Goal: Task Accomplishment & Management: Use online tool/utility

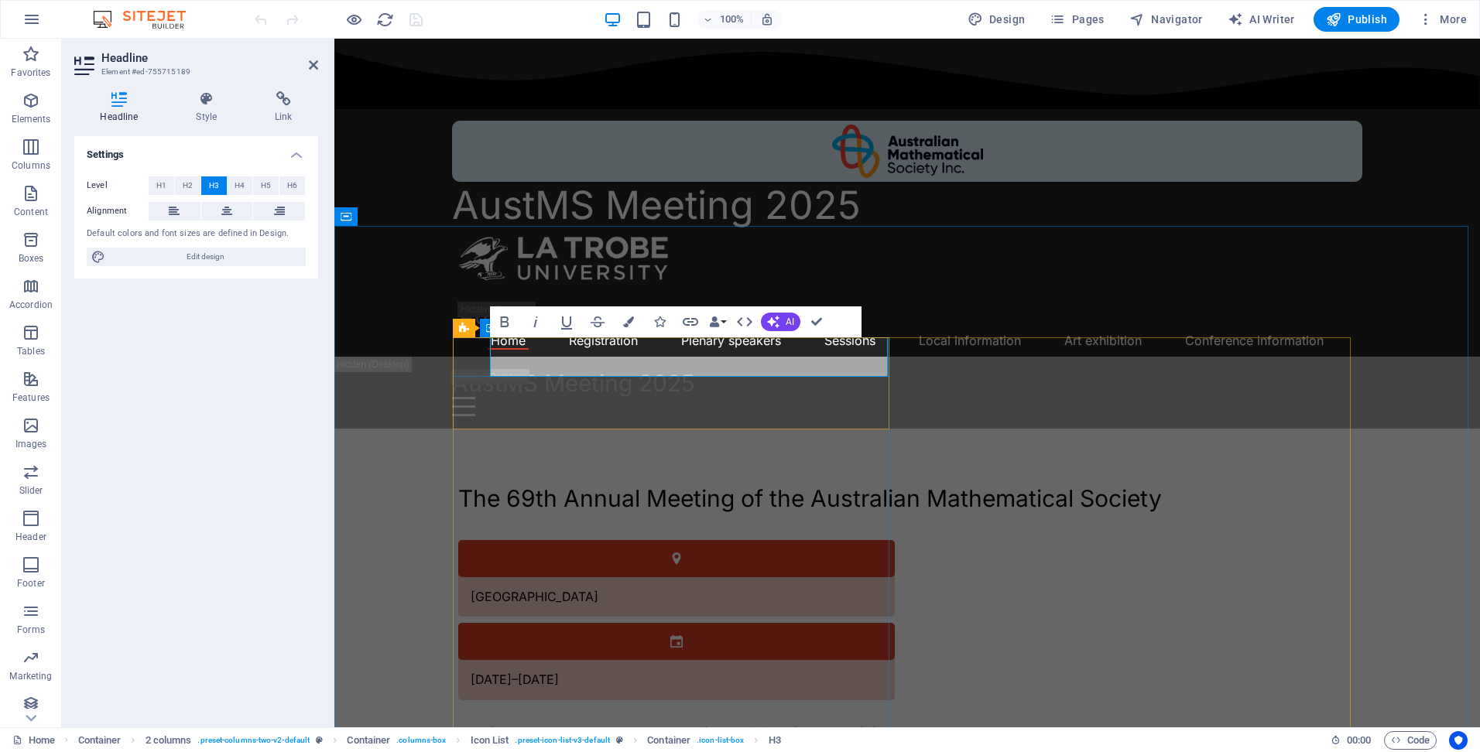
click at [598, 590] on h3 "La Trobe University" at bounding box center [535, 597] width 128 height 15
click at [619, 578] on div "La Trobe University" at bounding box center [657, 597] width 398 height 39
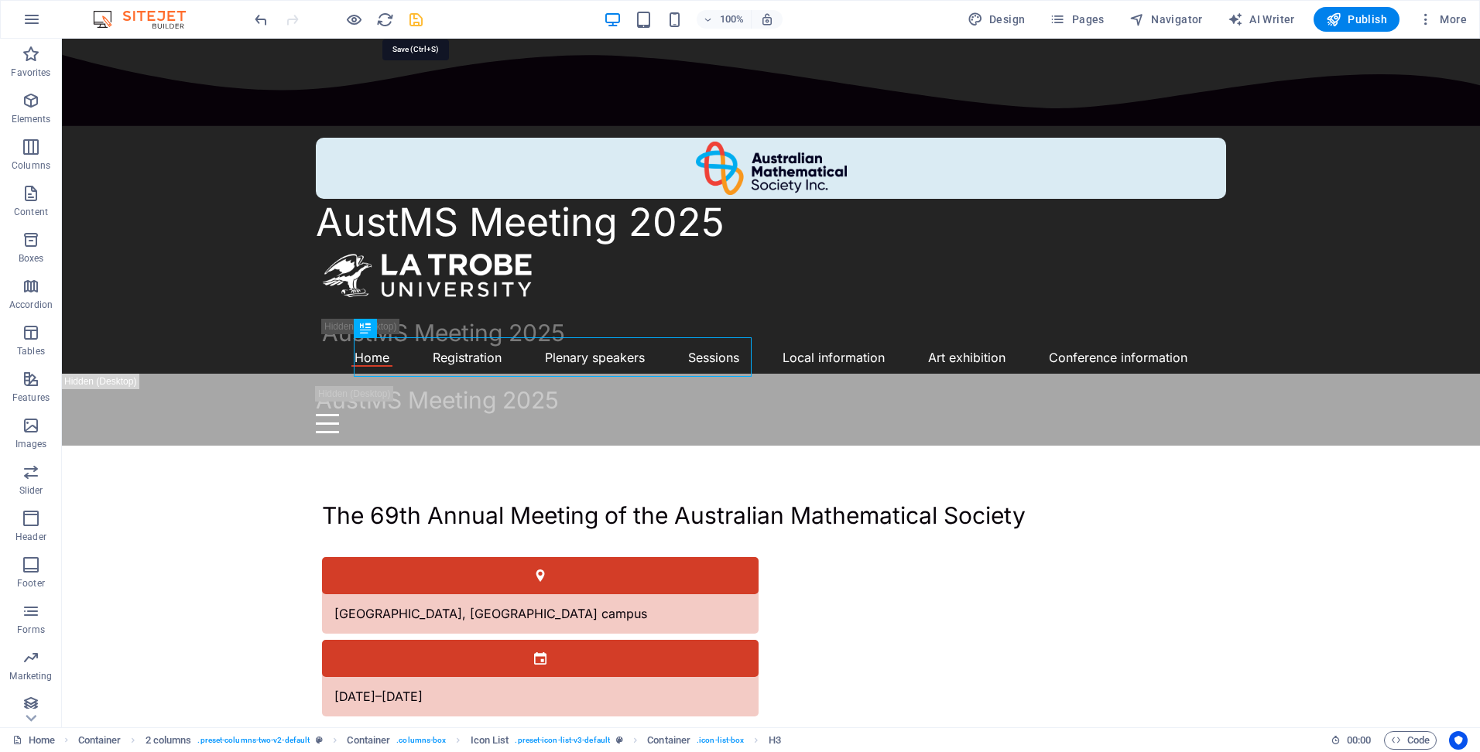
click at [417, 18] on icon "save" at bounding box center [416, 20] width 18 height 18
click at [1091, 19] on span "Pages" at bounding box center [1077, 19] width 54 height 15
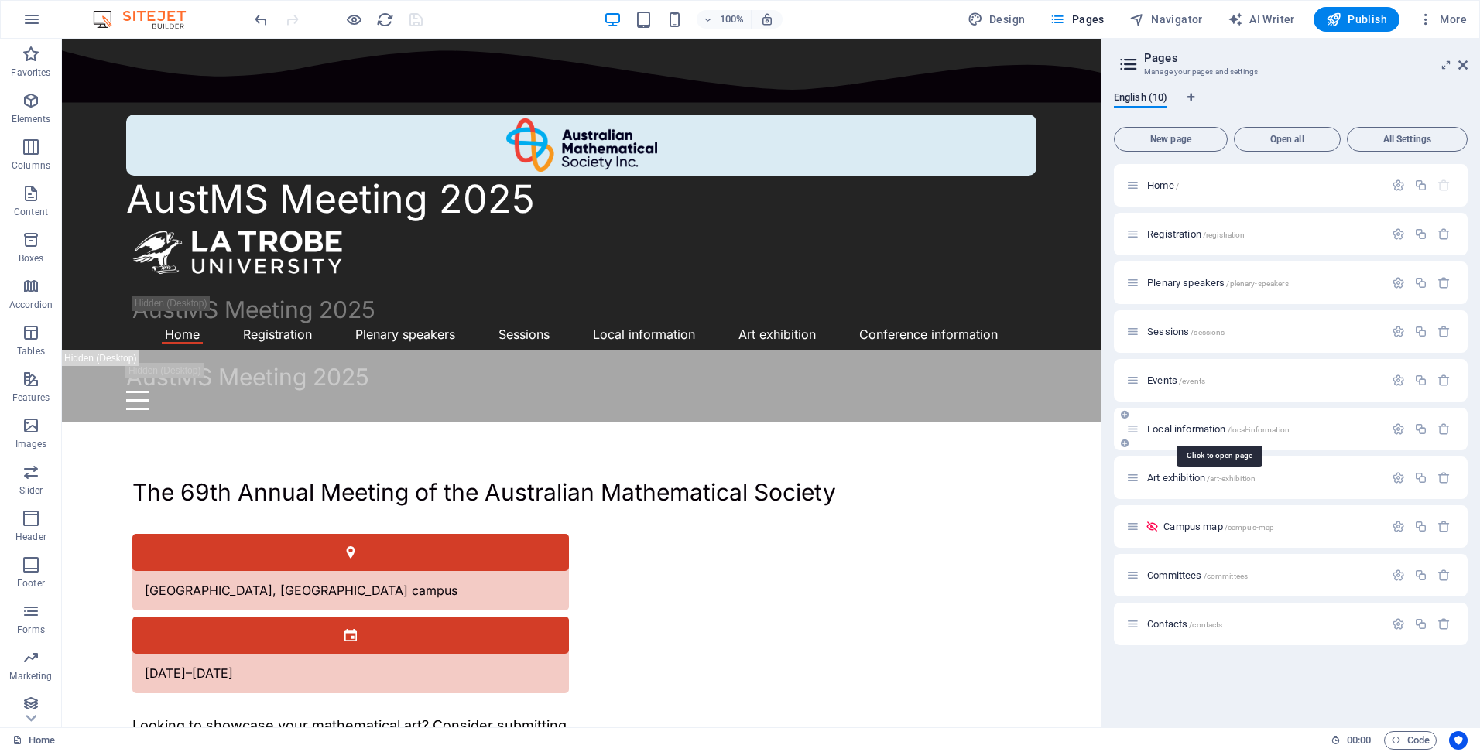
click at [1158, 430] on span "Local information /local-information" at bounding box center [1218, 429] width 142 height 12
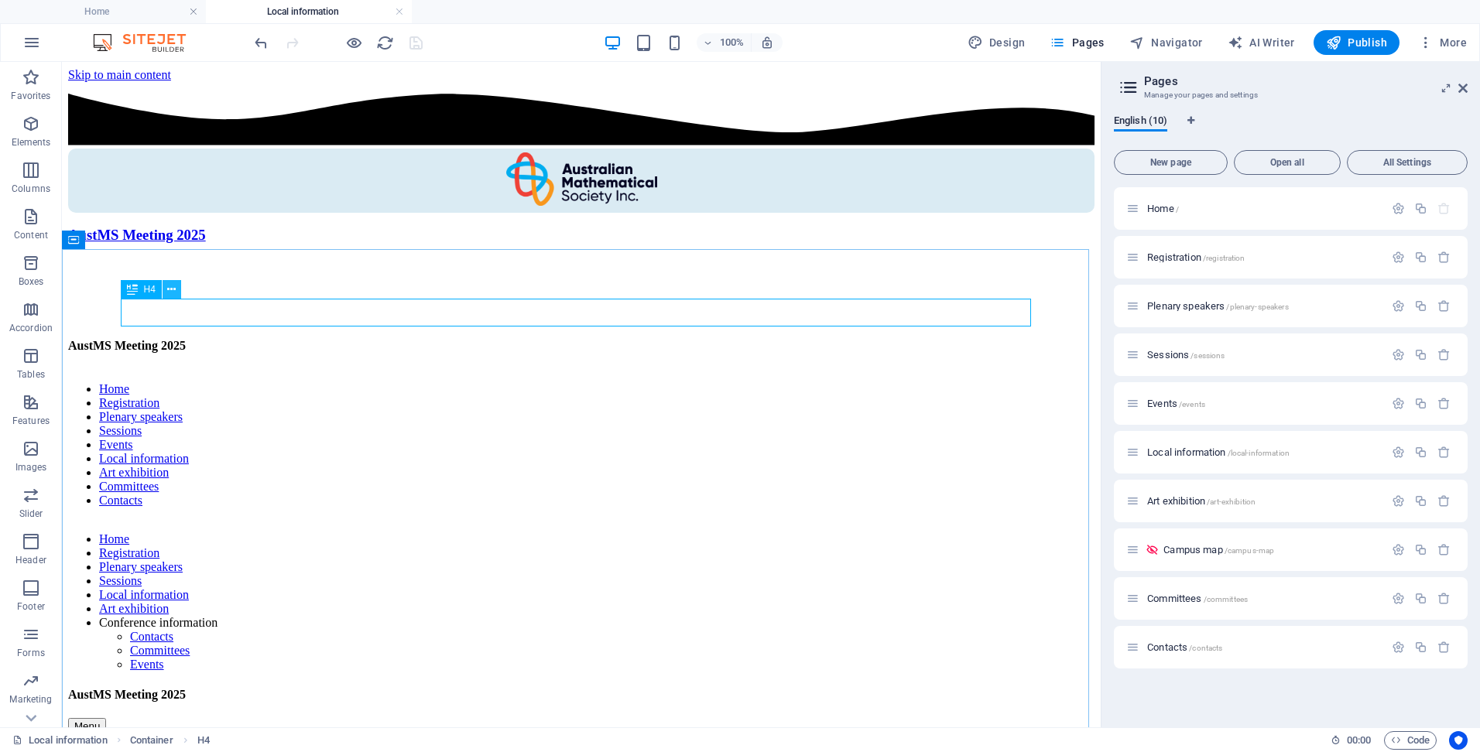
click at [172, 294] on icon at bounding box center [171, 290] width 9 height 16
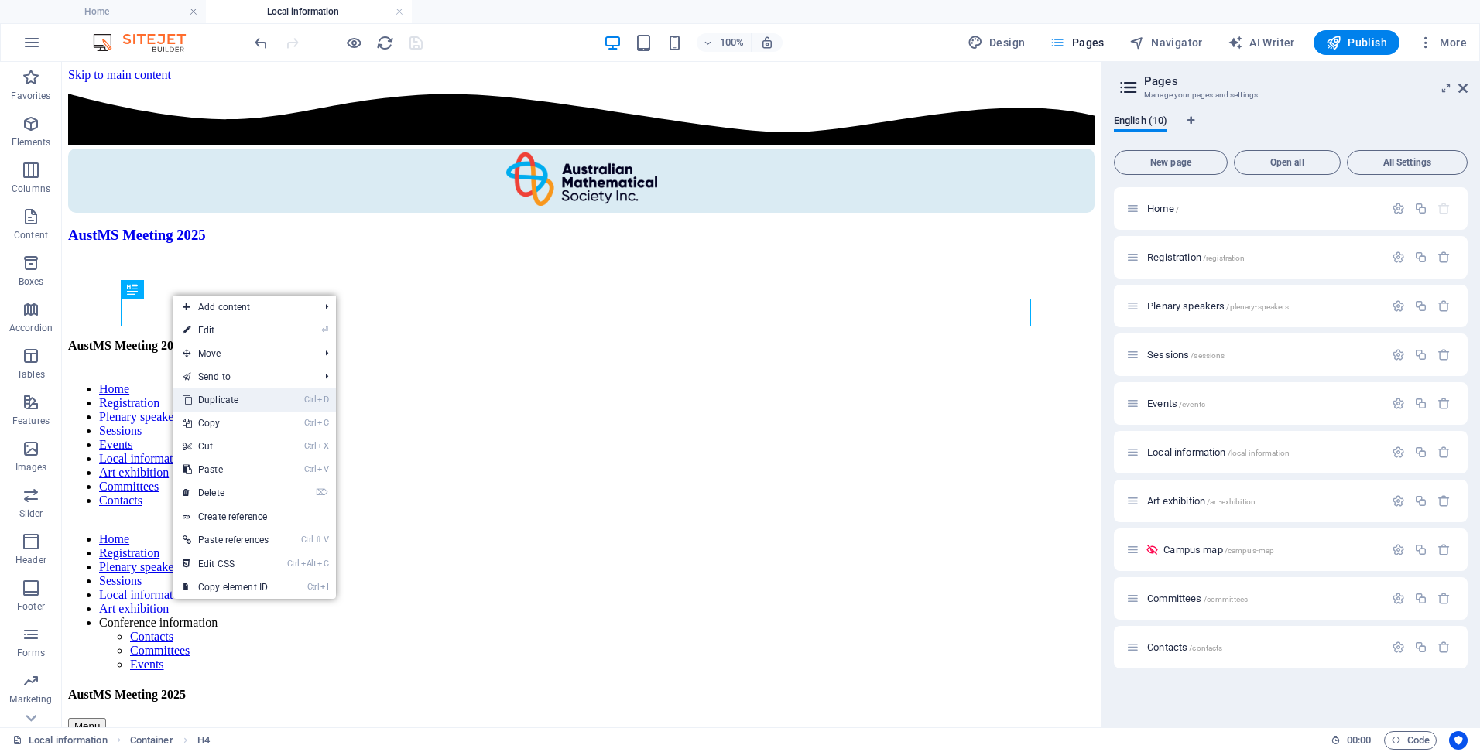
click at [249, 407] on link "Ctrl D Duplicate" at bounding box center [225, 400] width 105 height 23
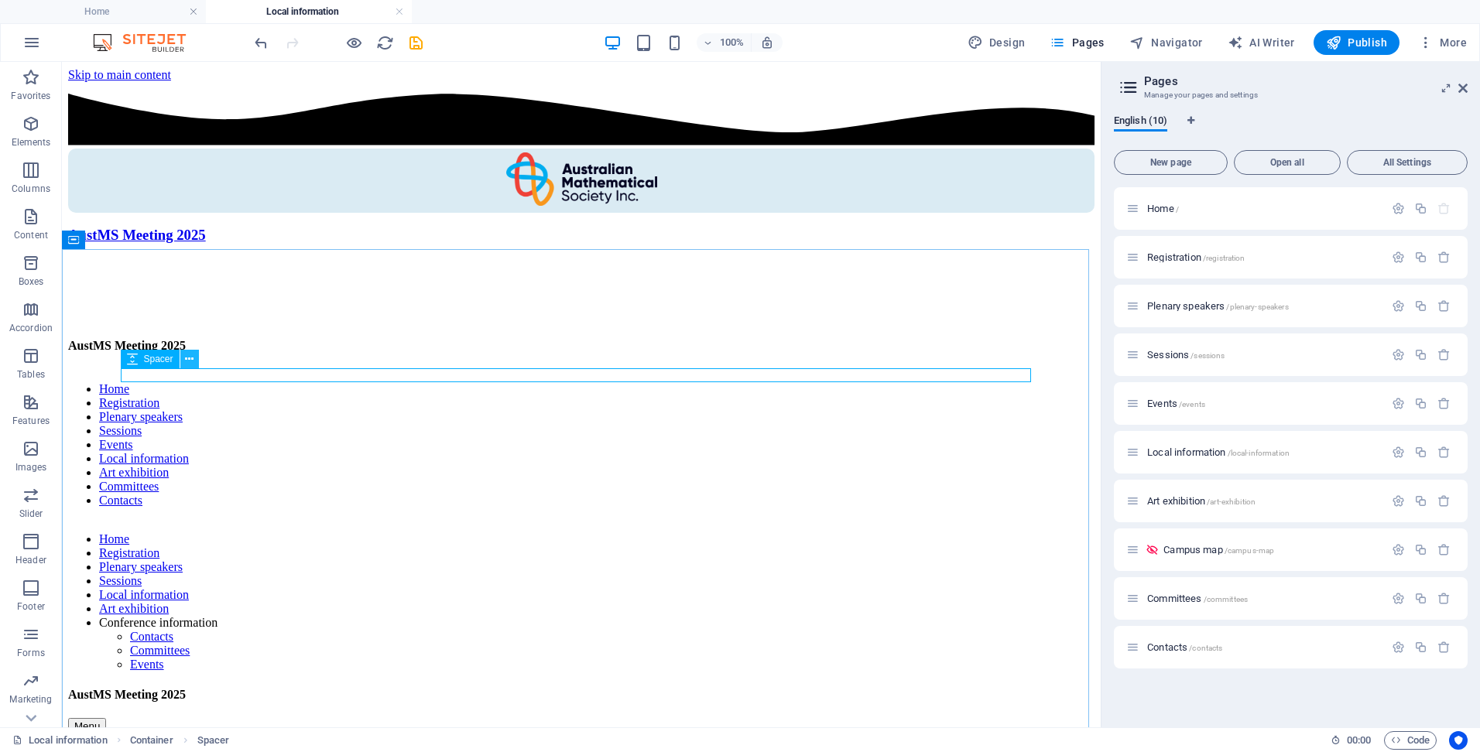
click at [190, 362] on icon at bounding box center [189, 359] width 9 height 16
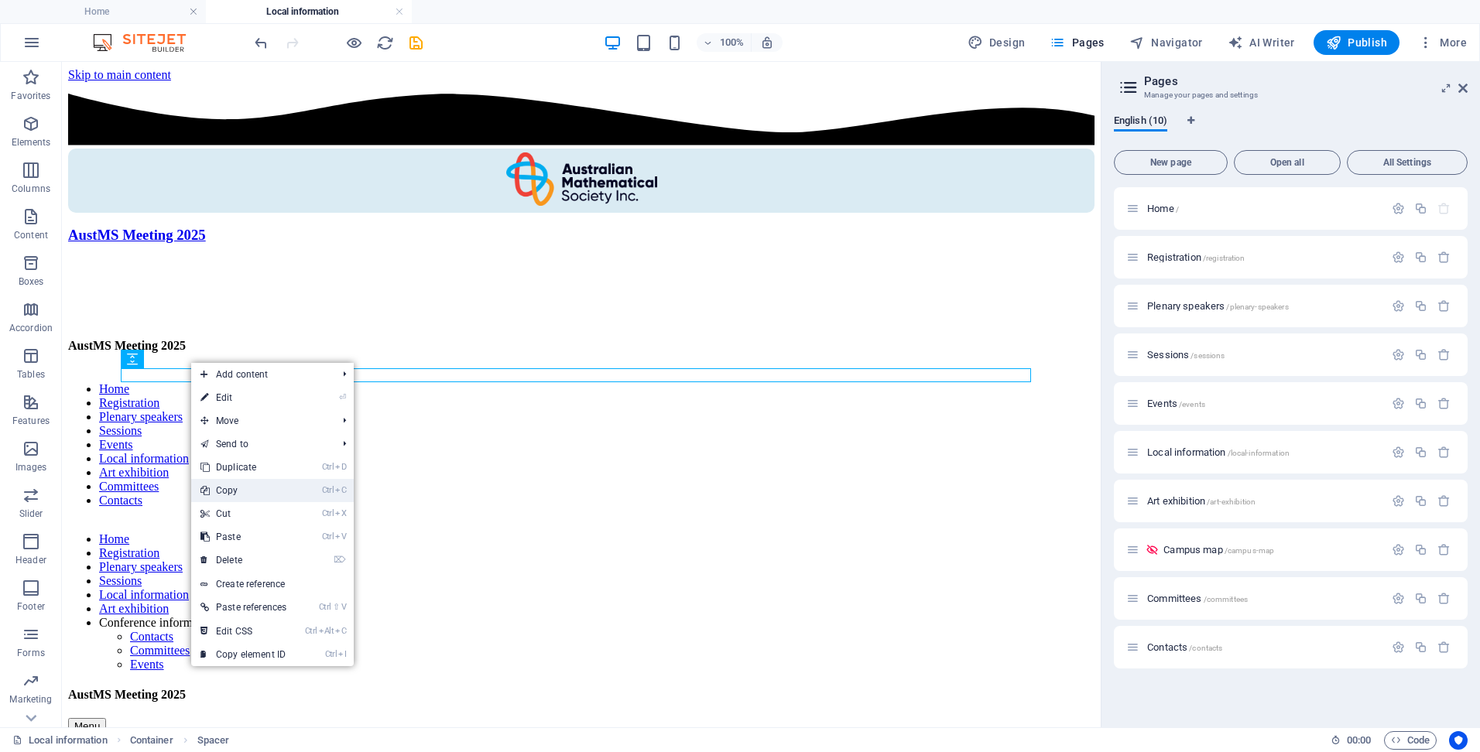
click at [253, 494] on link "Ctrl C Copy" at bounding box center [243, 490] width 105 height 23
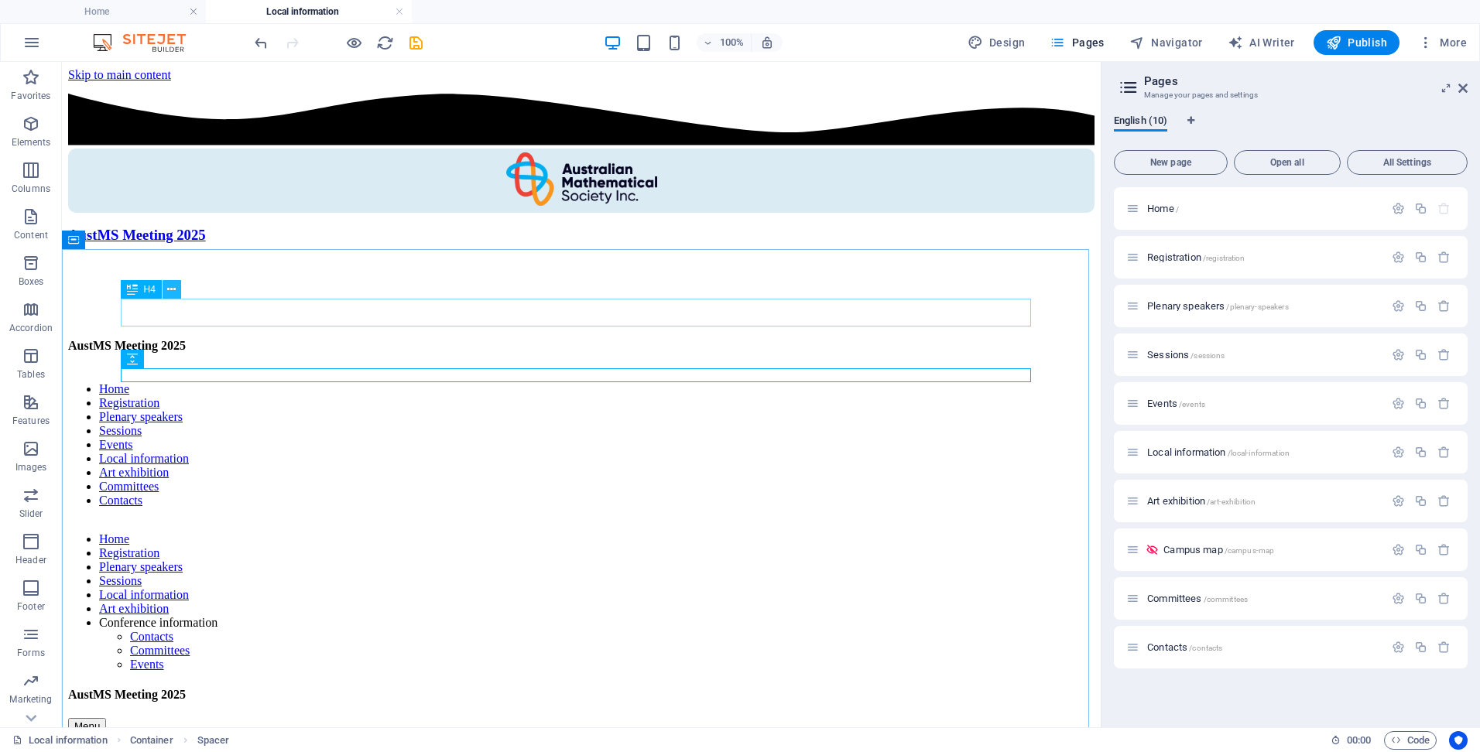
click at [173, 291] on icon at bounding box center [171, 290] width 9 height 16
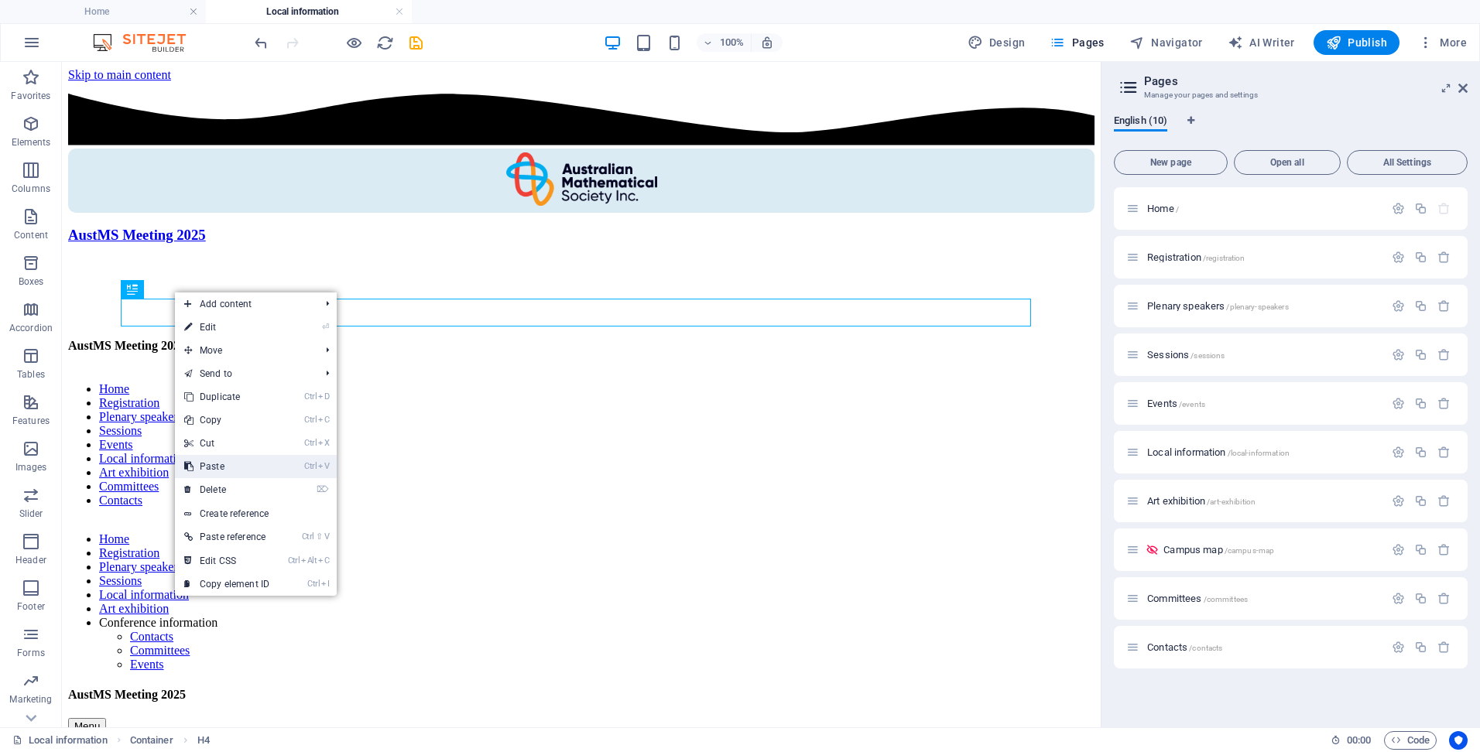
click at [223, 461] on link "Ctrl V Paste" at bounding box center [227, 466] width 104 height 23
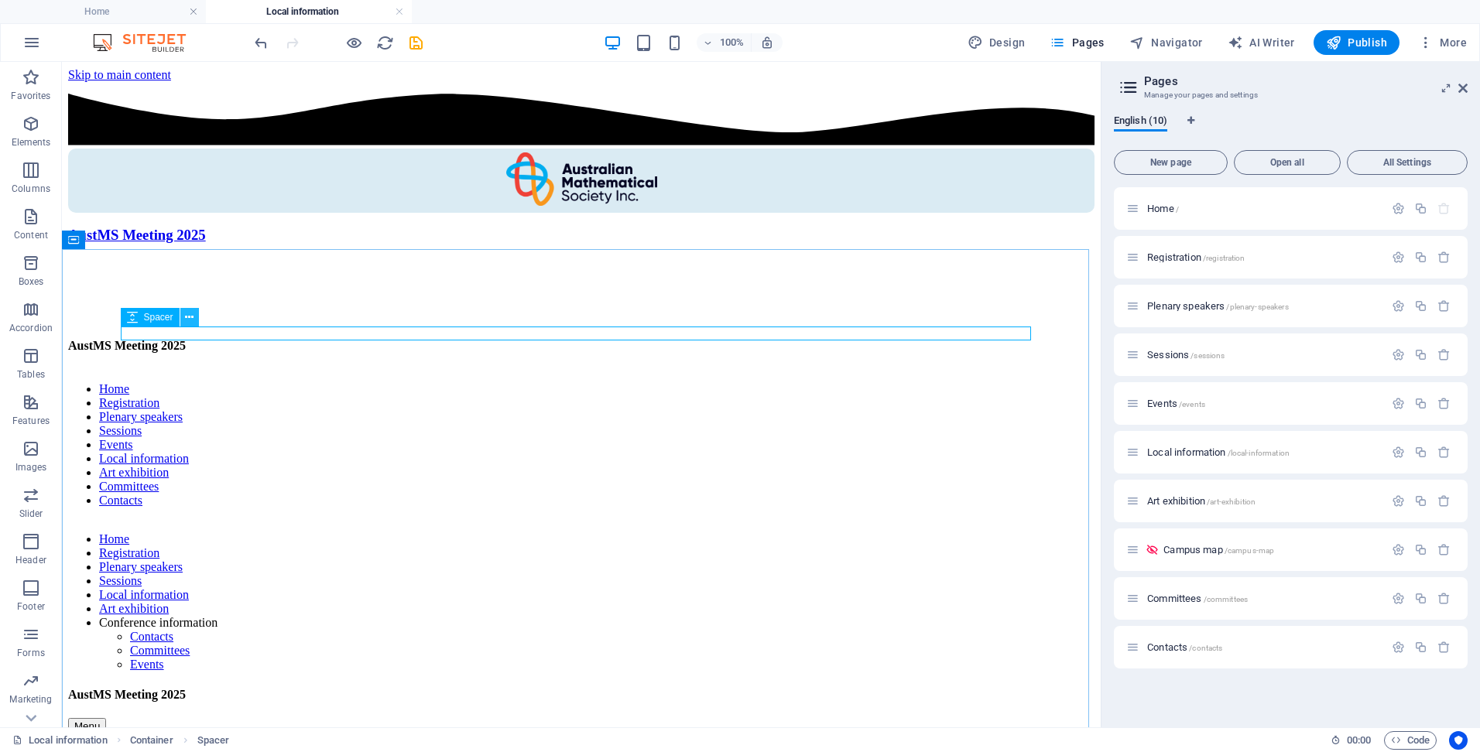
click at [194, 317] on button at bounding box center [189, 317] width 19 height 19
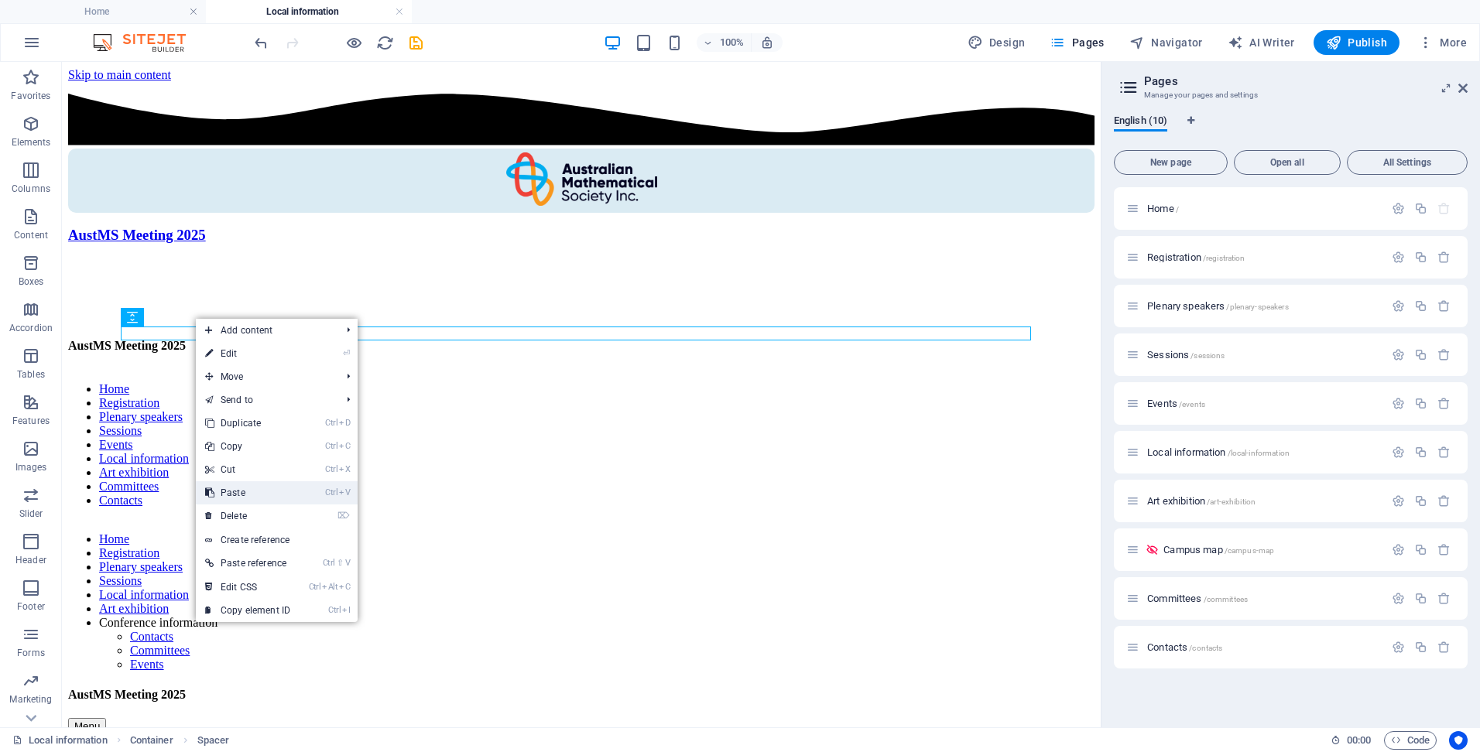
click at [245, 492] on link "Ctrl V Paste" at bounding box center [248, 493] width 104 height 23
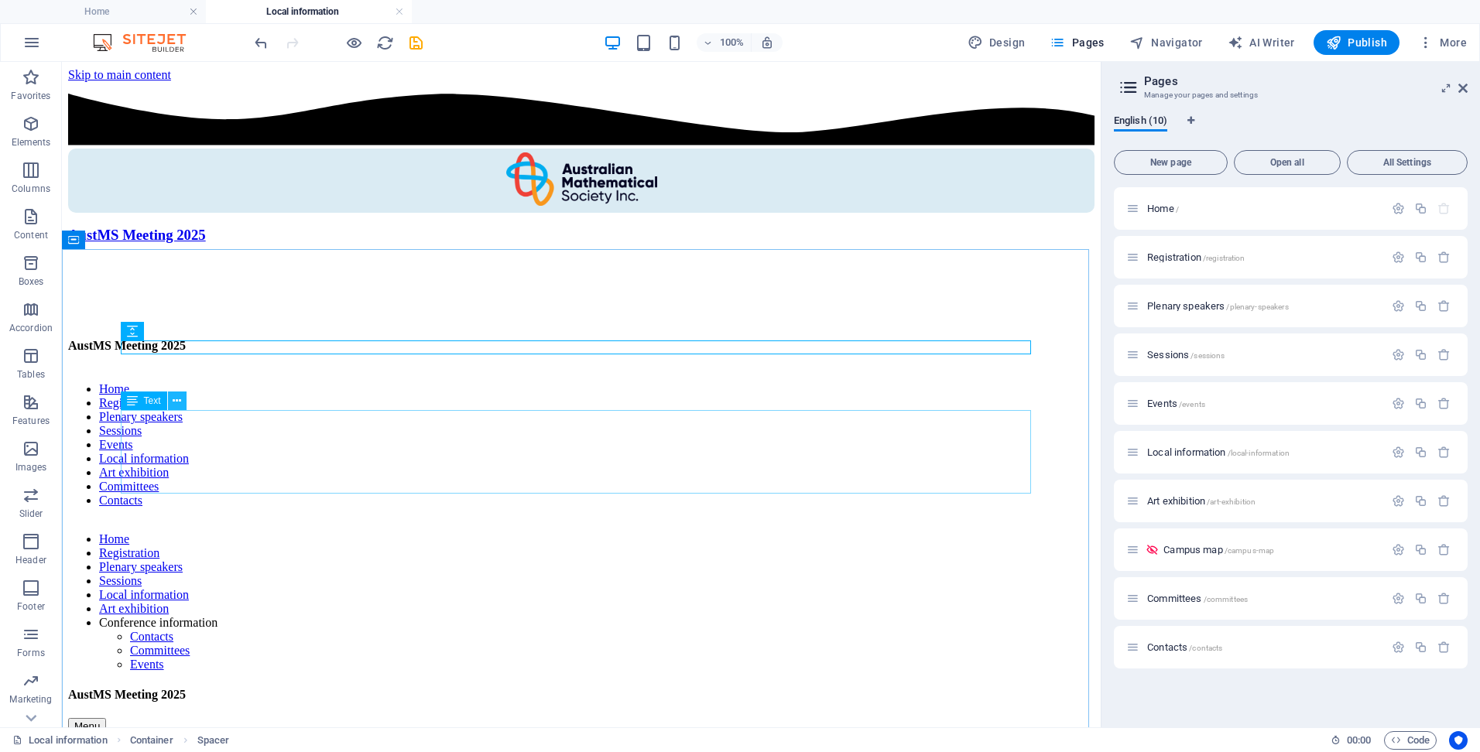
click at [183, 400] on button at bounding box center [177, 401] width 19 height 19
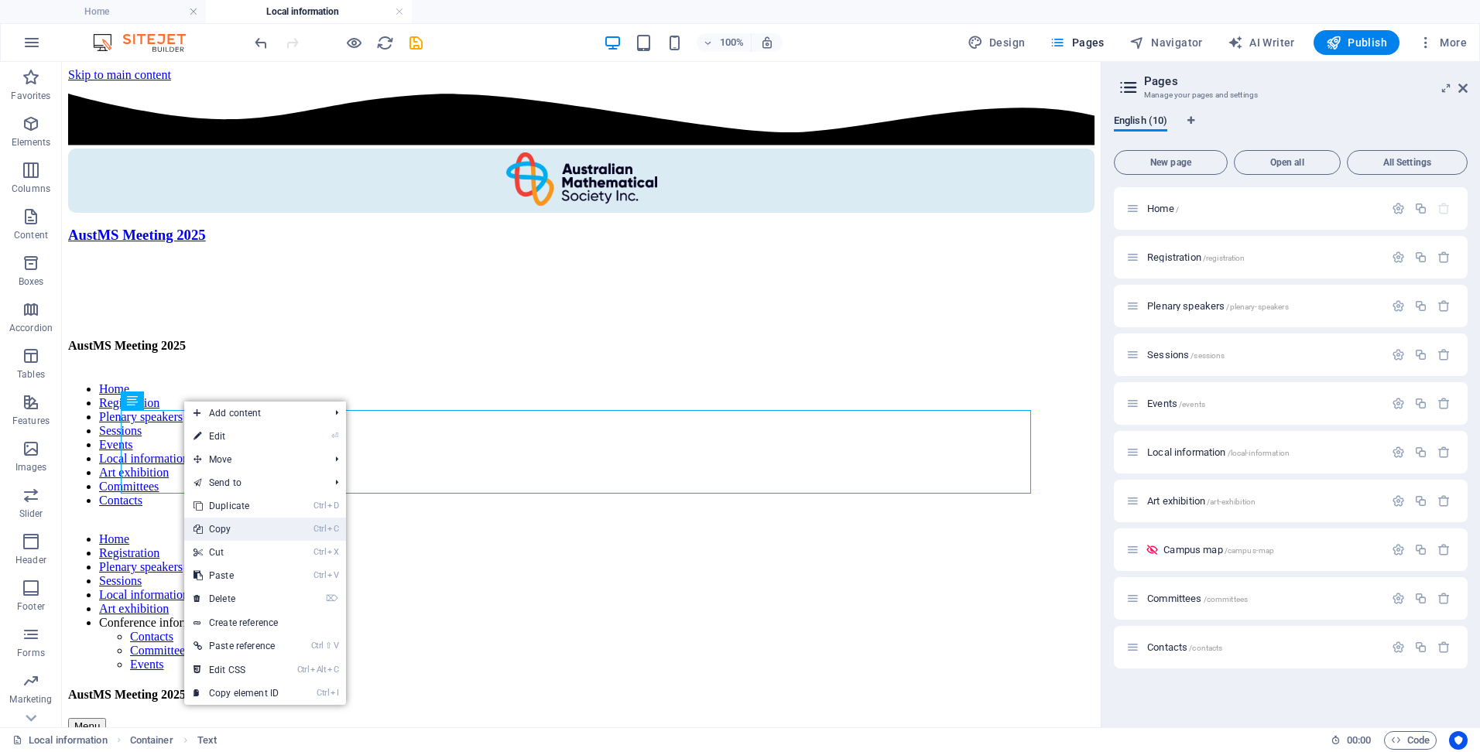
click at [249, 522] on link "Ctrl C Copy" at bounding box center [236, 529] width 104 height 23
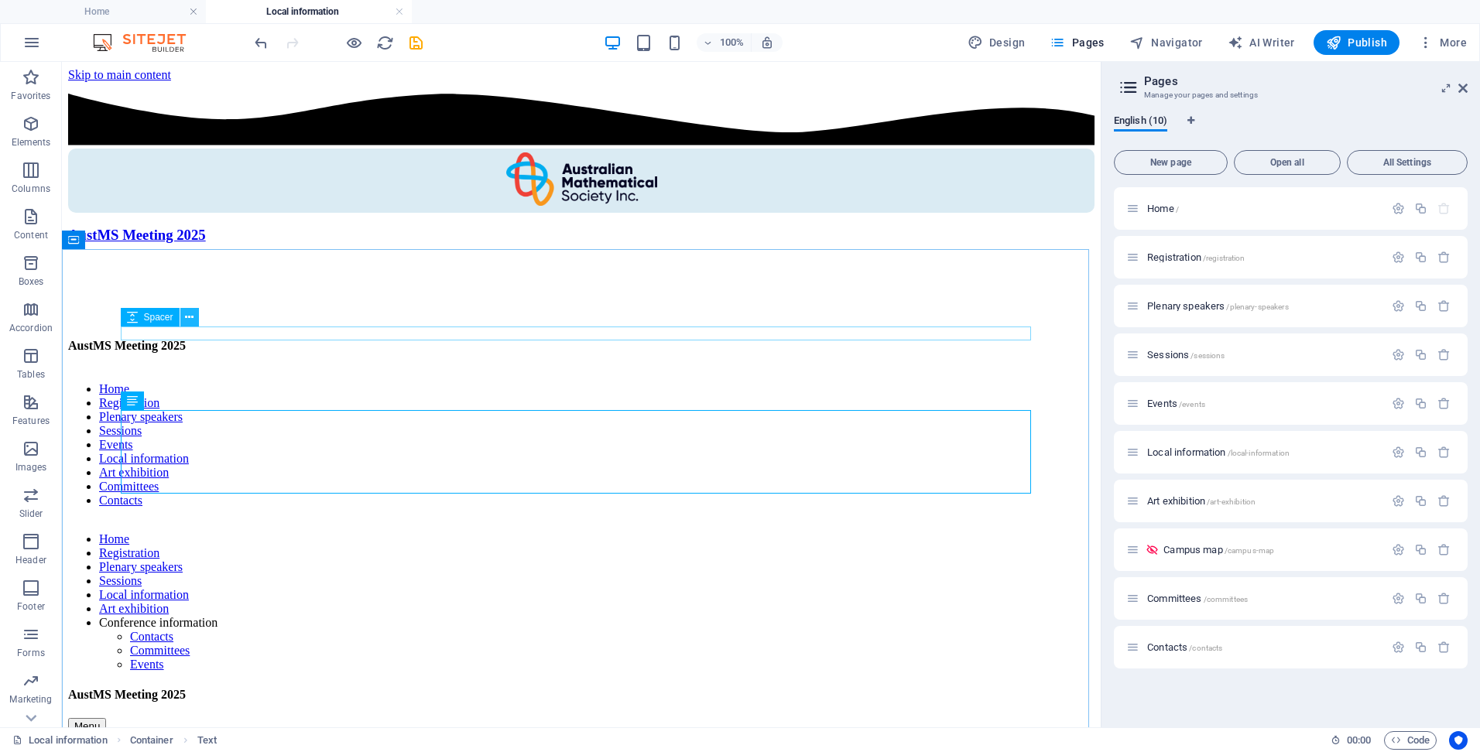
click at [189, 314] on icon at bounding box center [189, 318] width 9 height 16
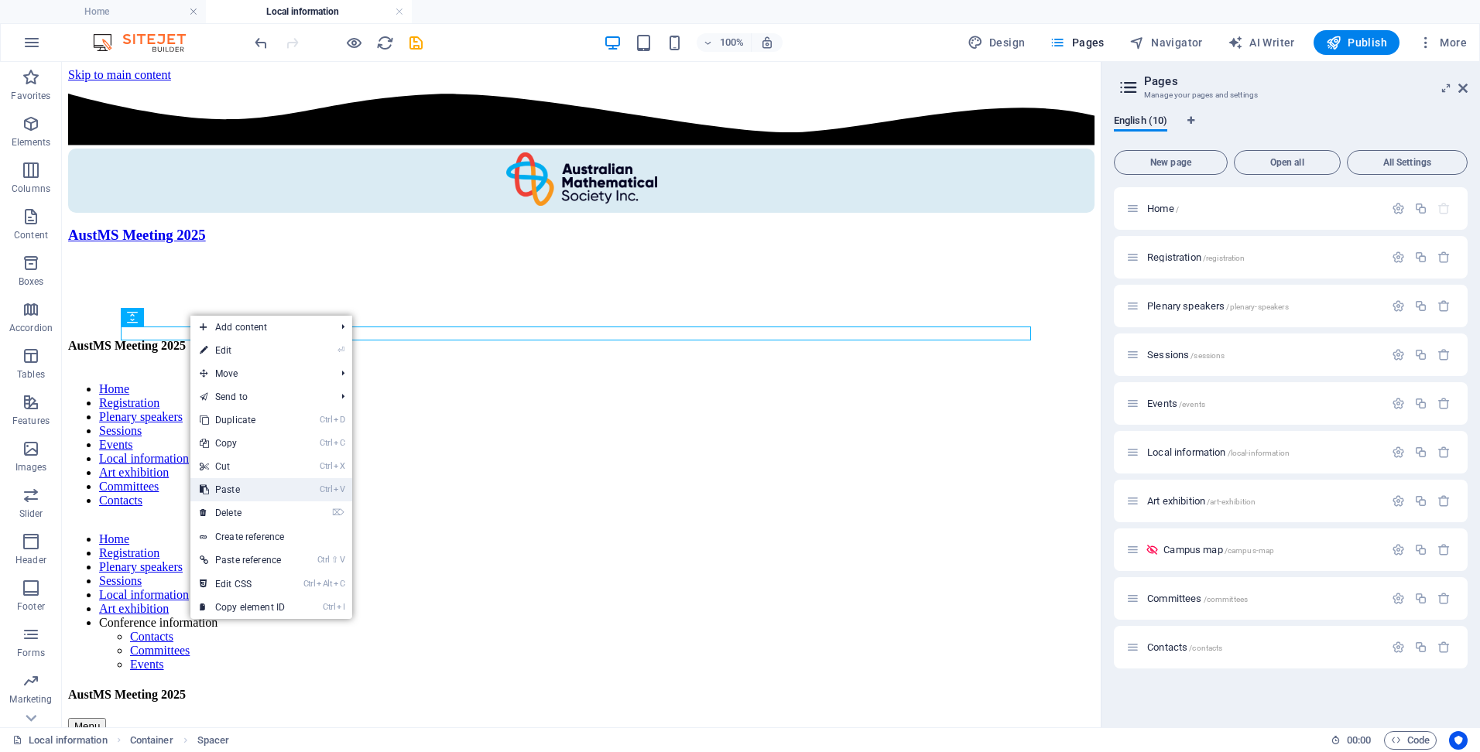
click at [266, 483] on link "Ctrl V Paste" at bounding box center [242, 489] width 104 height 23
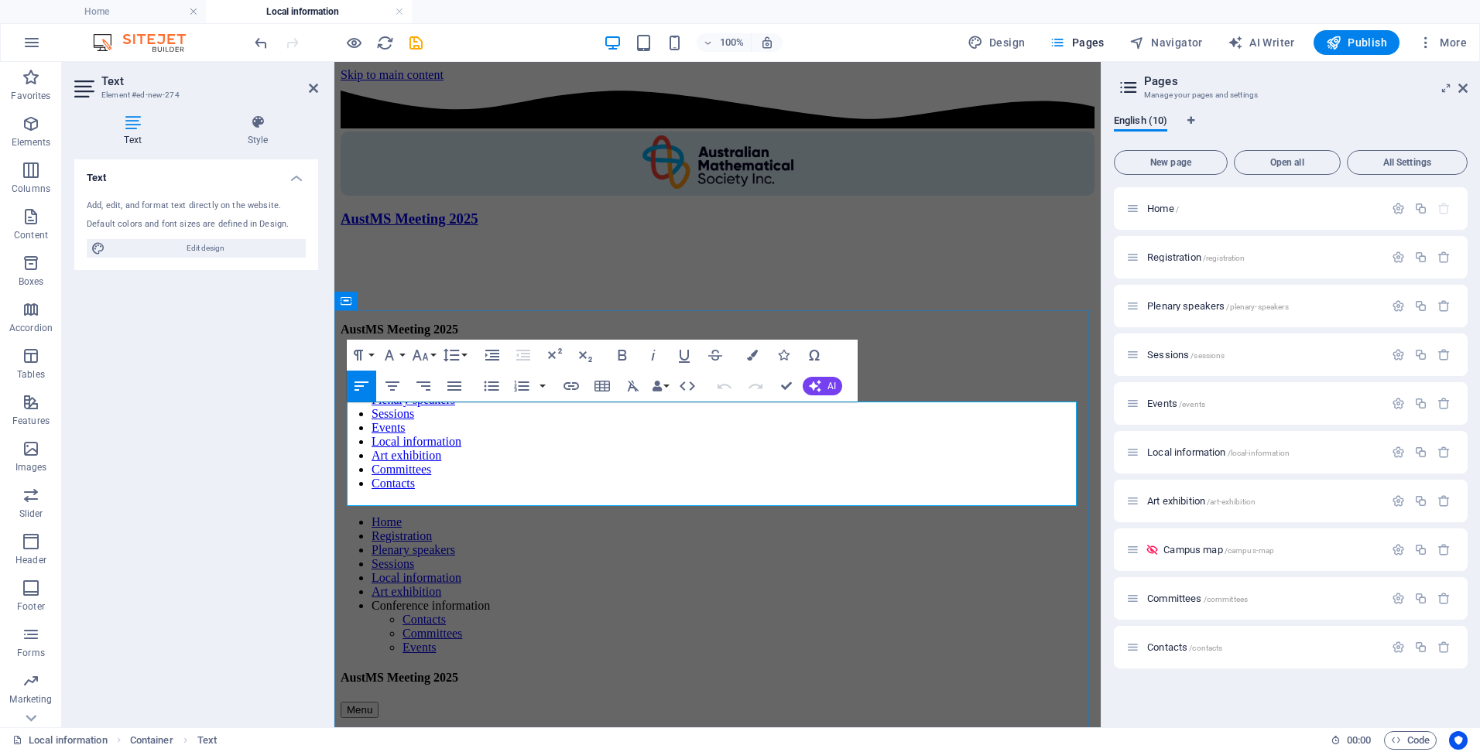
drag, startPoint x: 916, startPoint y: 498, endPoint x: 348, endPoint y: 412, distance: 573.9
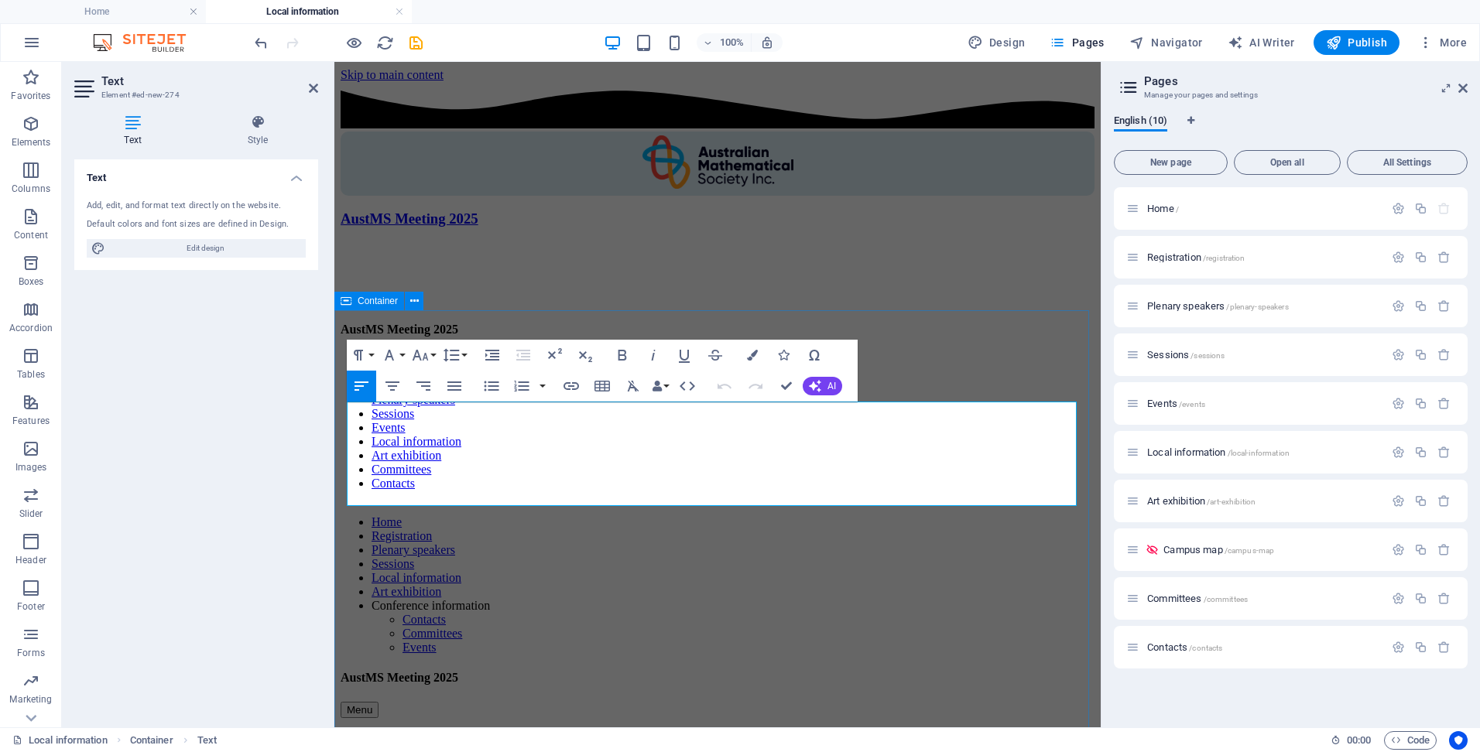
drag, startPoint x: 944, startPoint y: 495, endPoint x: 342, endPoint y: 398, distance: 609.4
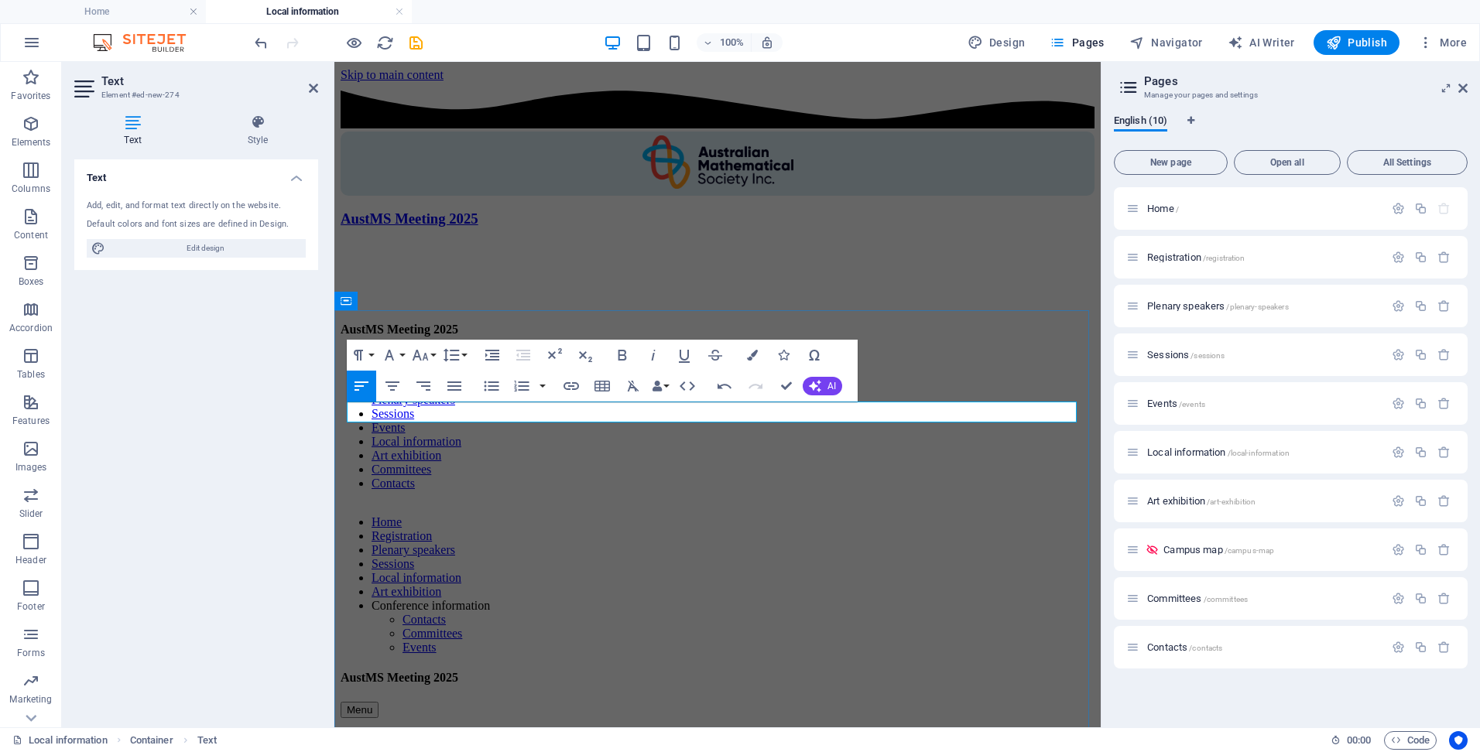
drag, startPoint x: 681, startPoint y: 408, endPoint x: 931, endPoint y: 433, distance: 251.3
click at [573, 387] on icon "button" at bounding box center [571, 386] width 15 height 8
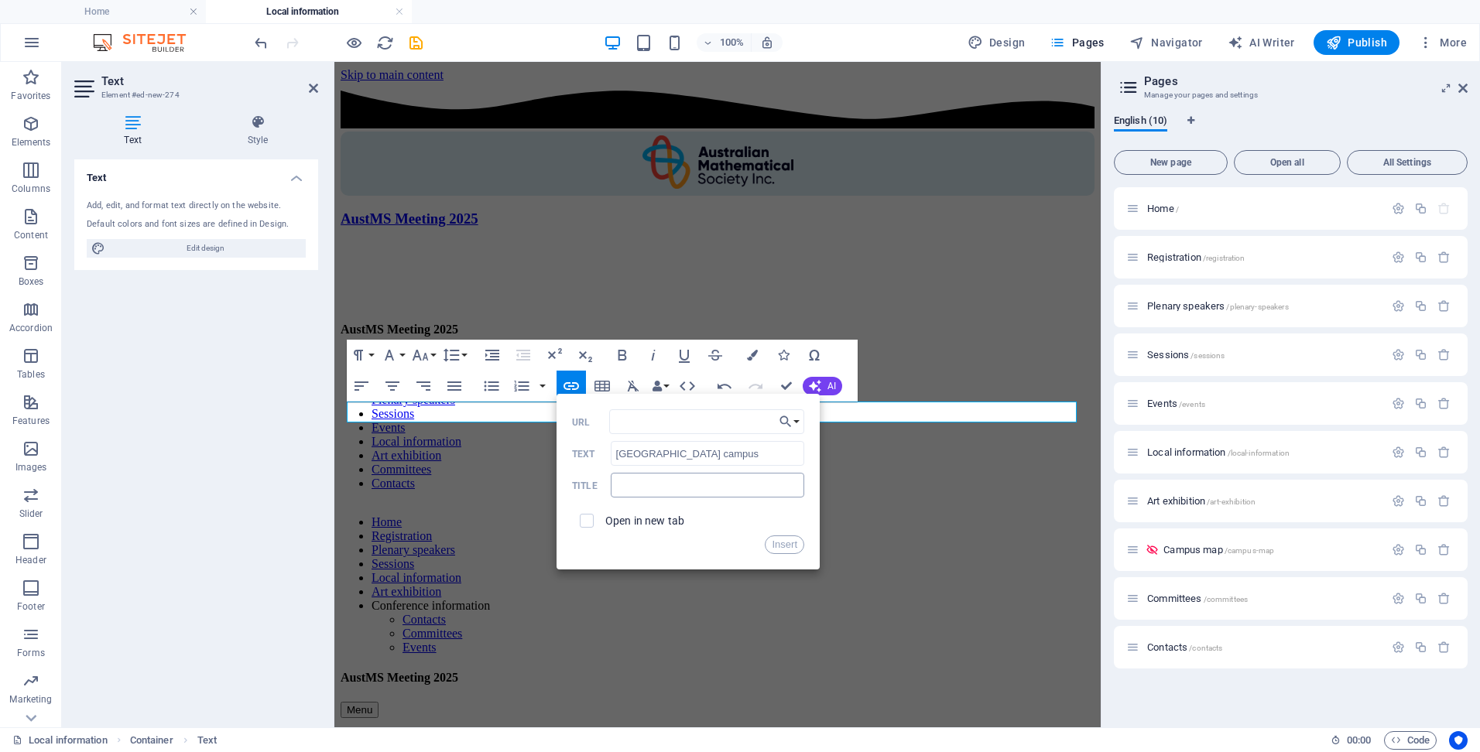
type input "https://www.latrobe.edu.au/melbourne"
click at [784, 537] on button "Insert" at bounding box center [784, 545] width 39 height 19
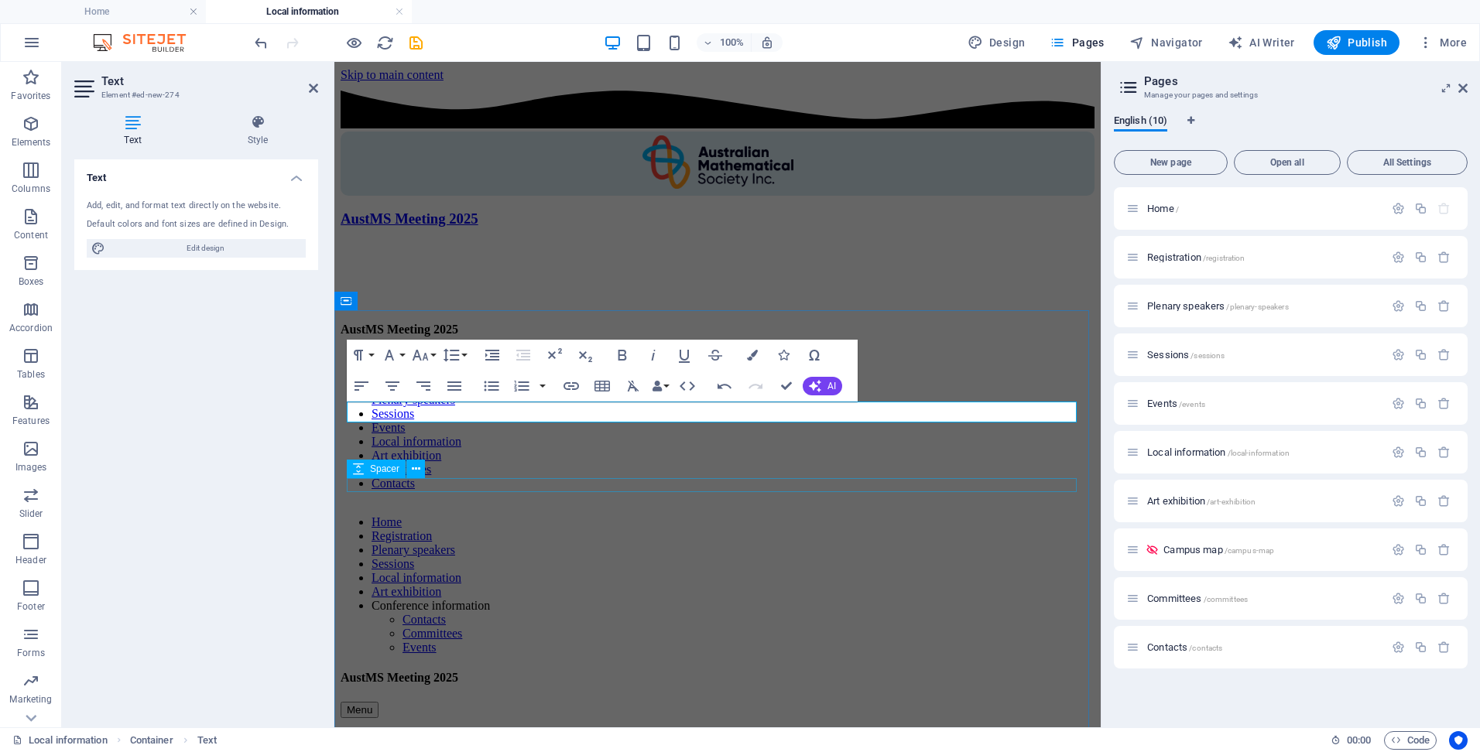
scroll to position [0, 0]
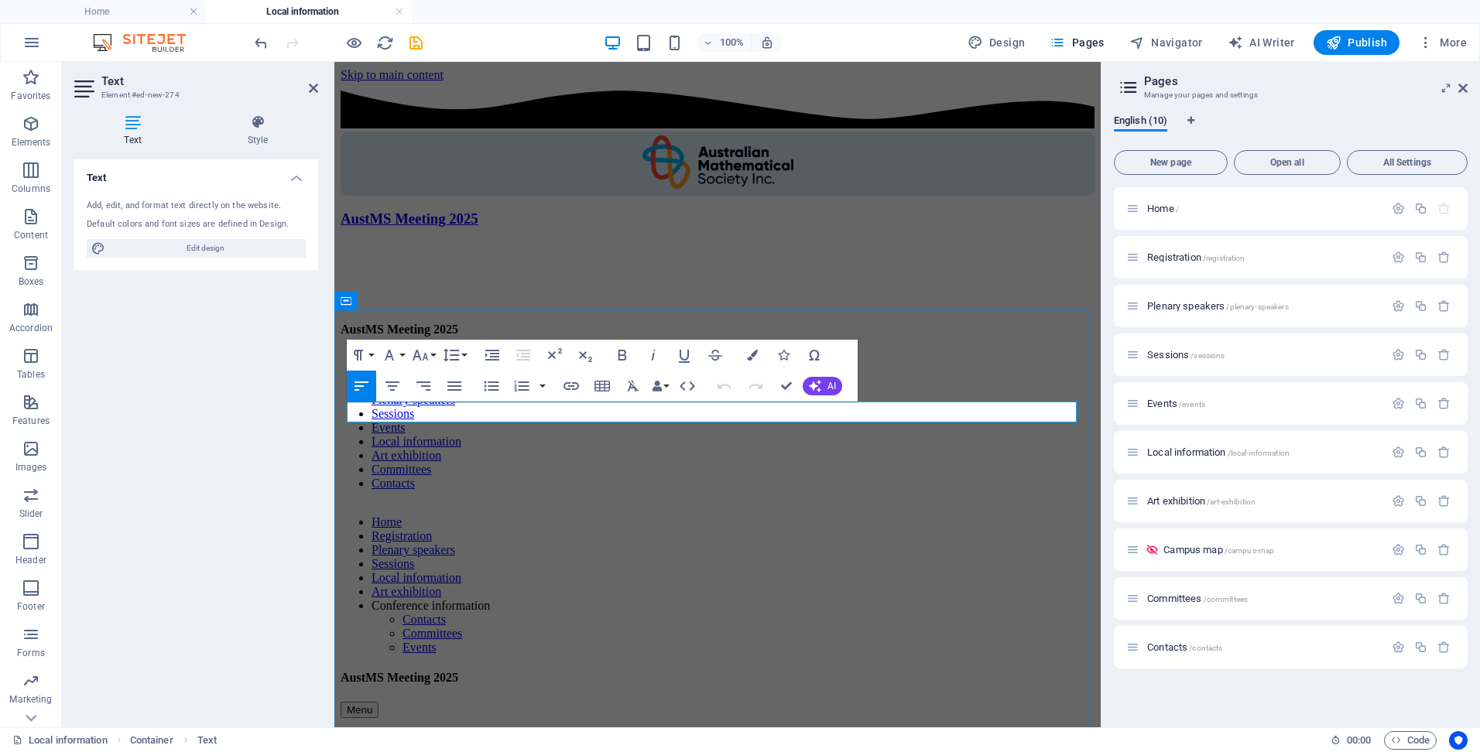
drag, startPoint x: 969, startPoint y: 416, endPoint x: 778, endPoint y: 417, distance: 191.2
drag, startPoint x: 762, startPoint y: 418, endPoint x: 642, endPoint y: 414, distance: 120.1
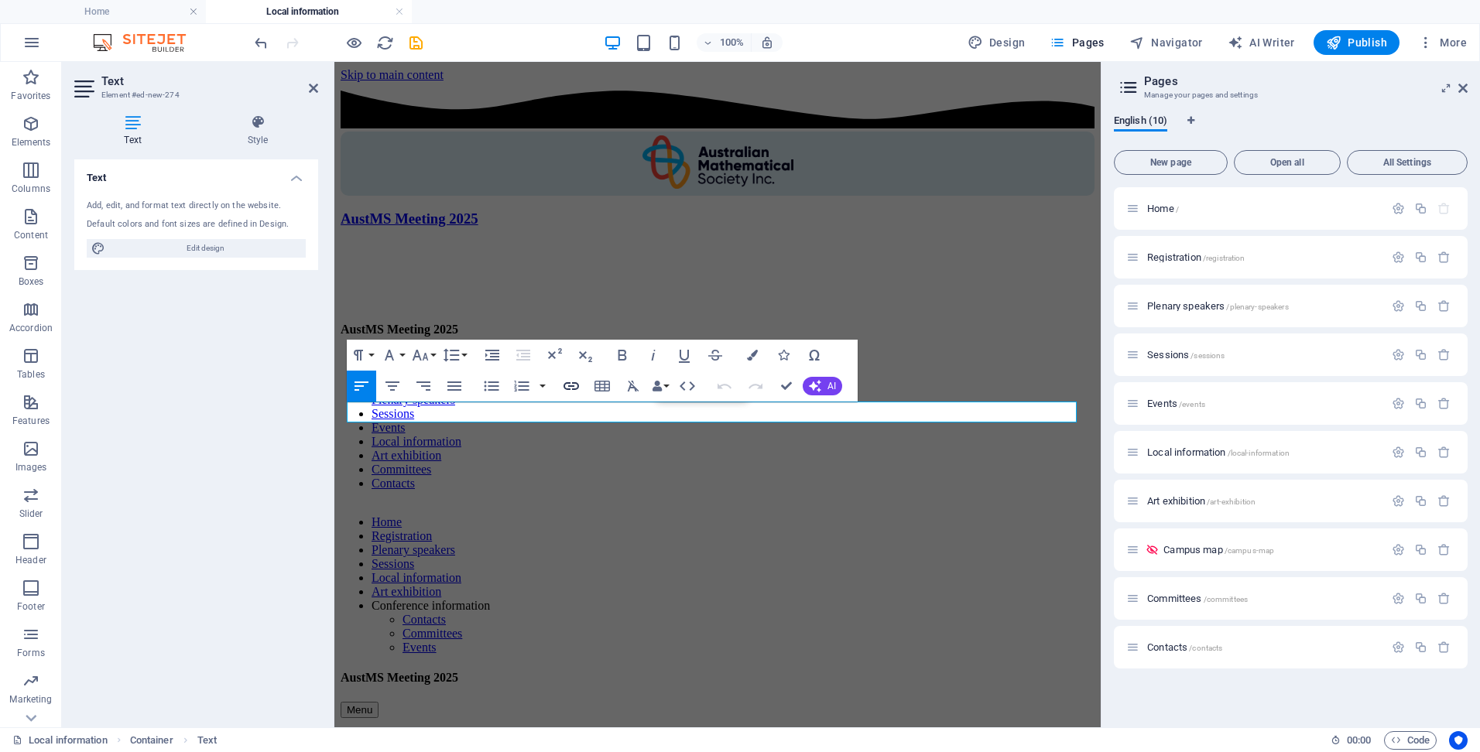
click at [571, 383] on icon "button" at bounding box center [571, 386] width 19 height 19
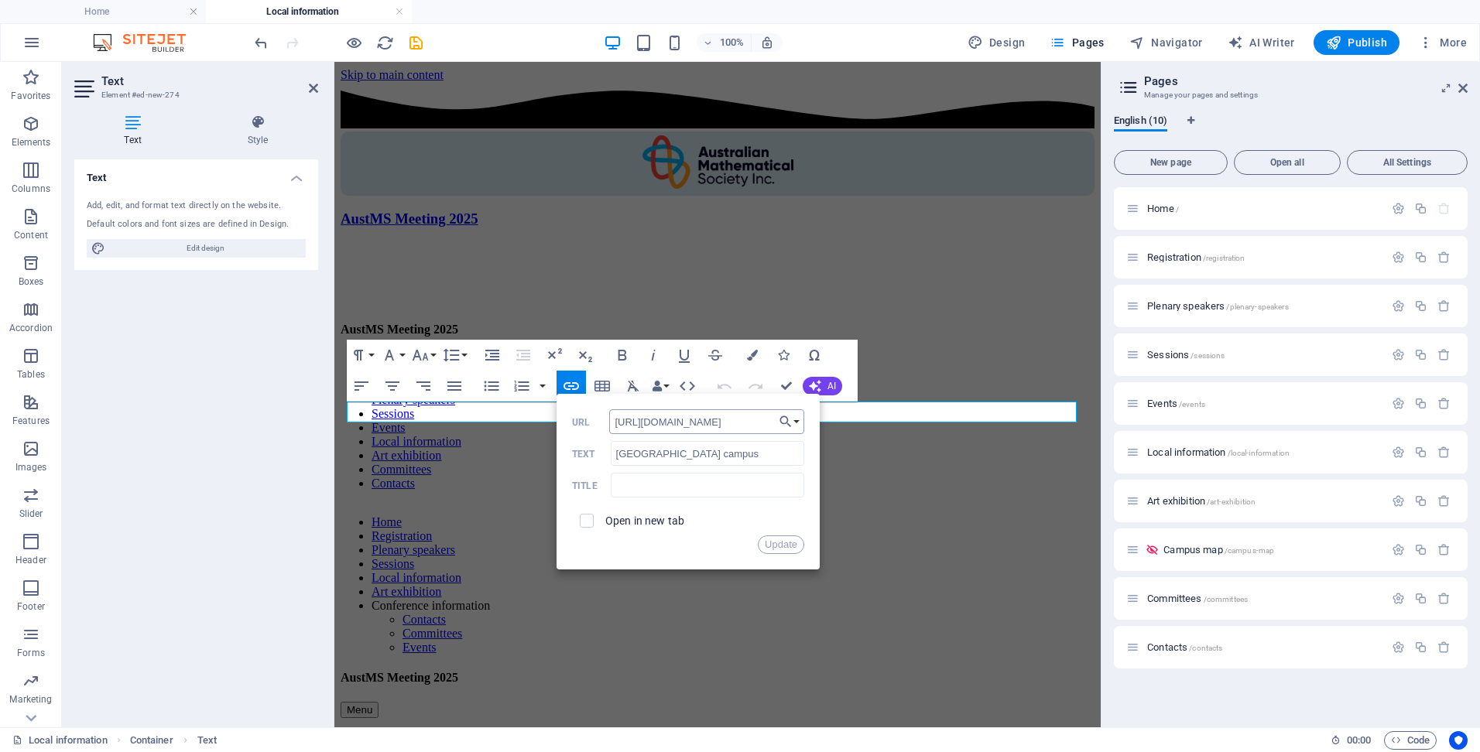
click at [677, 422] on input "https://www.latrobe.edu.au/melbourne" at bounding box center [706, 422] width 195 height 25
type input "https://www.latrobe.edu.au/melbourne/about"
drag, startPoint x: 793, startPoint y: 545, endPoint x: 587, endPoint y: 347, distance: 285.8
click at [793, 545] on button "Update" at bounding box center [781, 545] width 46 height 19
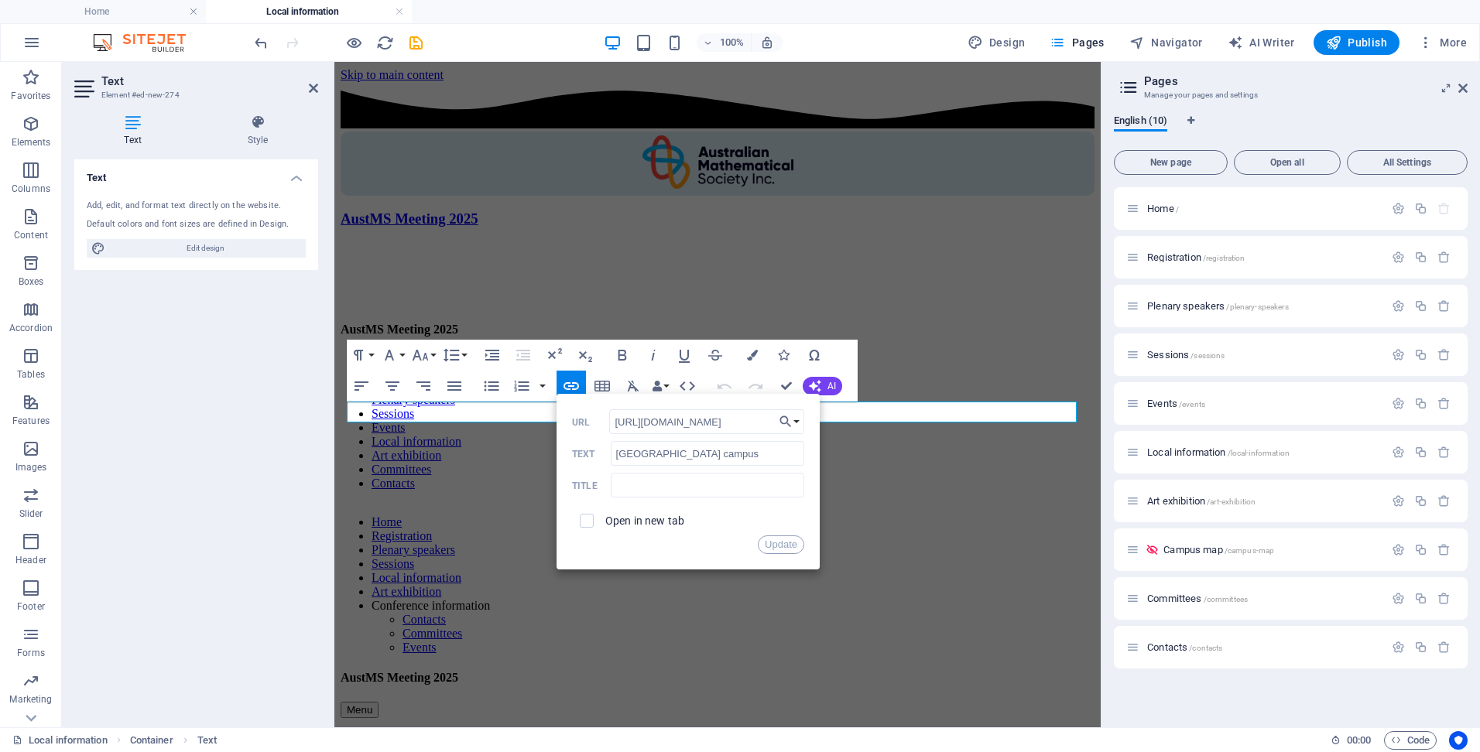
scroll to position [0, 0]
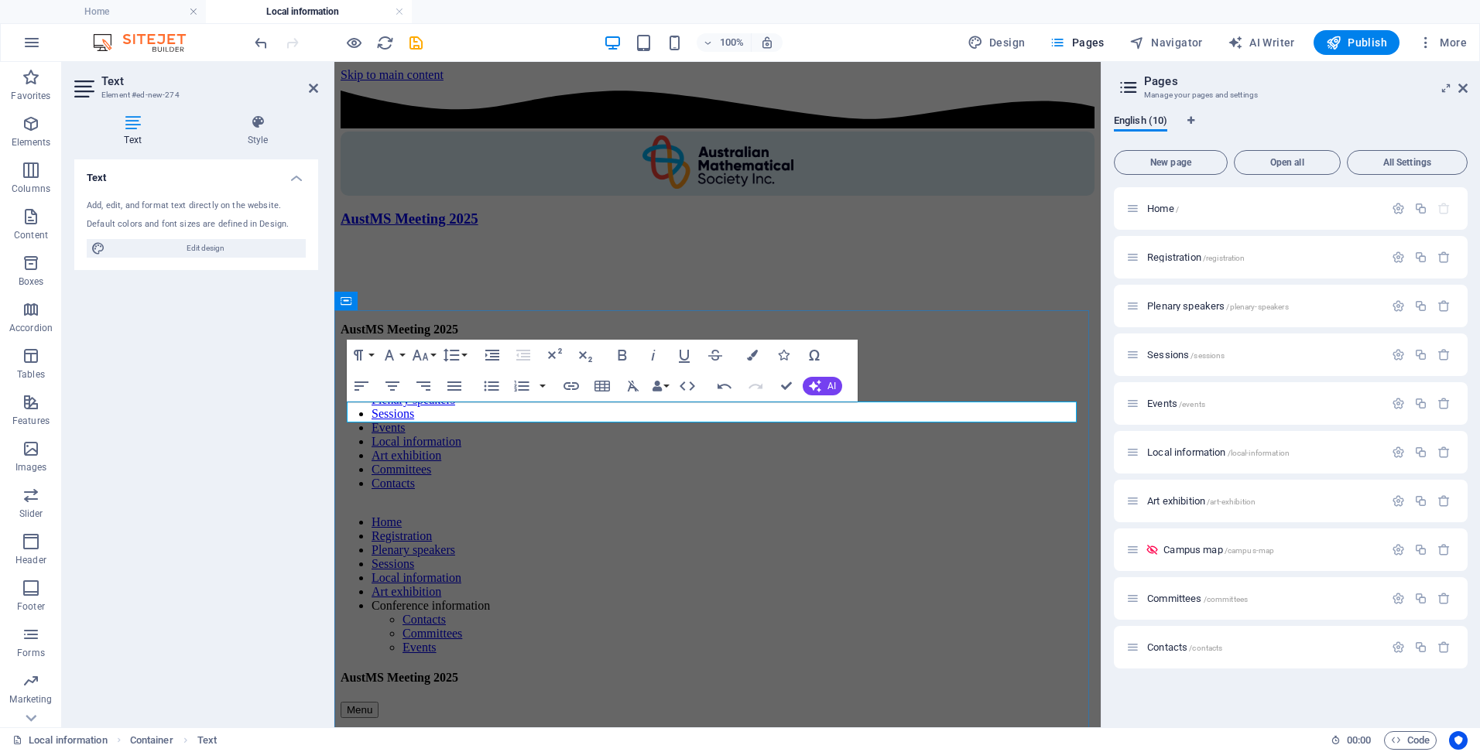
drag, startPoint x: 1029, startPoint y: 410, endPoint x: 1041, endPoint y: 411, distance: 12.4
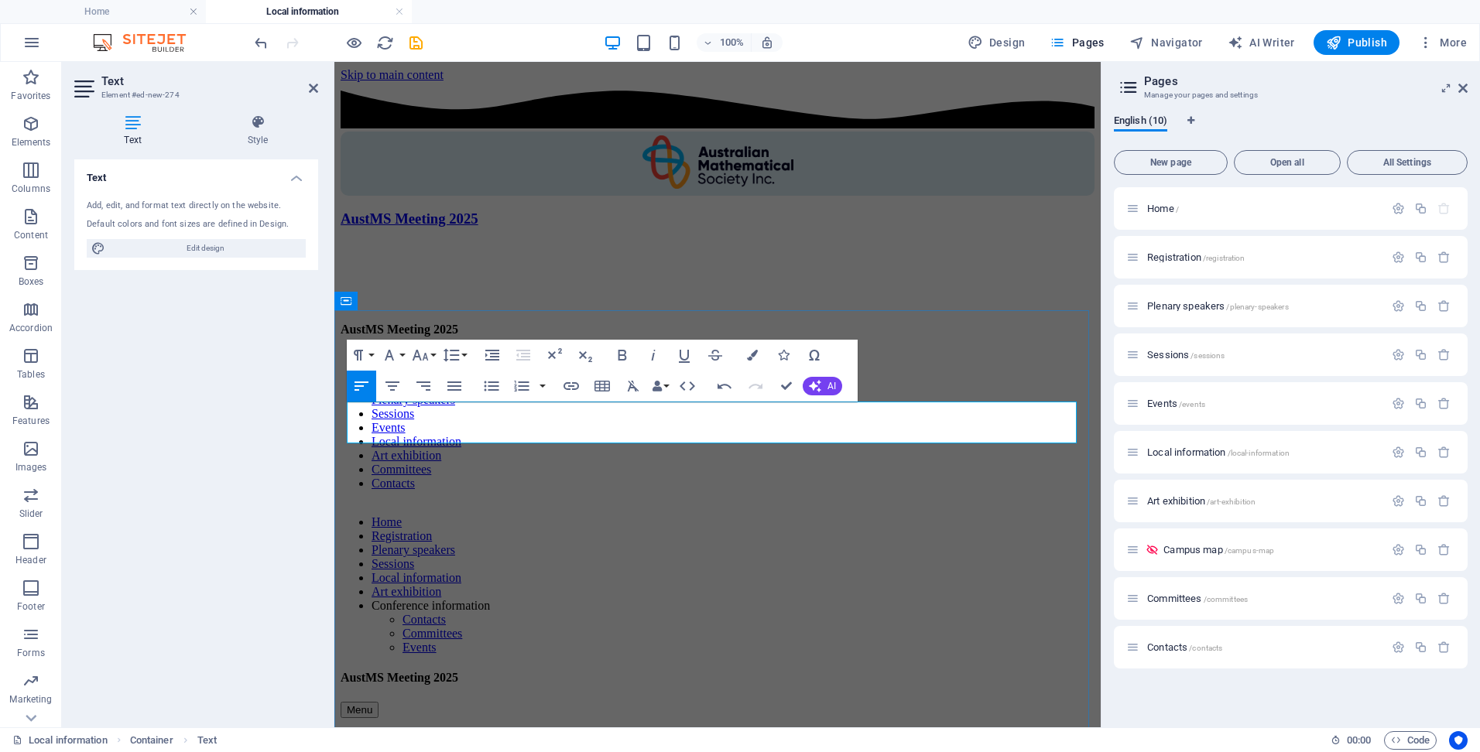
drag, startPoint x: 1024, startPoint y: 411, endPoint x: 569, endPoint y: 433, distance: 455.7
type input "corner of Plenty Road and Kingsbury Drive"
click at [573, 393] on icon "button" at bounding box center [571, 386] width 19 height 19
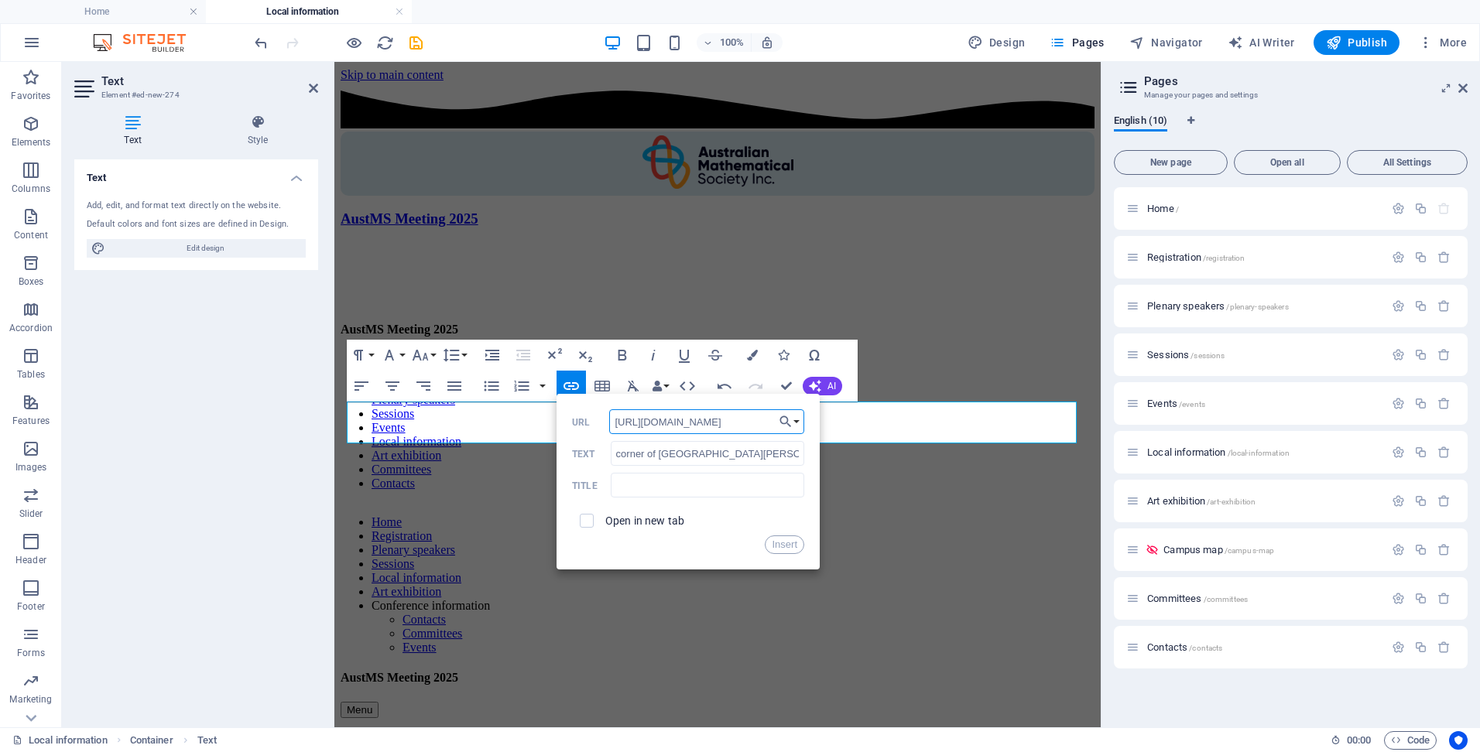
click at [738, 431] on input "https://www.google.com/maps/place/La+Trobe+University/data=!4m2!3m1!1s0x0:0xf04…" at bounding box center [706, 422] width 195 height 25
paste input "maps.app.goo.gl/gtNeBkTWWTdZNWaR9"
type input "https://maps.app.goo.gl/gtNeBkTWWTdZNWaR9"
click at [792, 538] on button "Insert" at bounding box center [784, 545] width 39 height 19
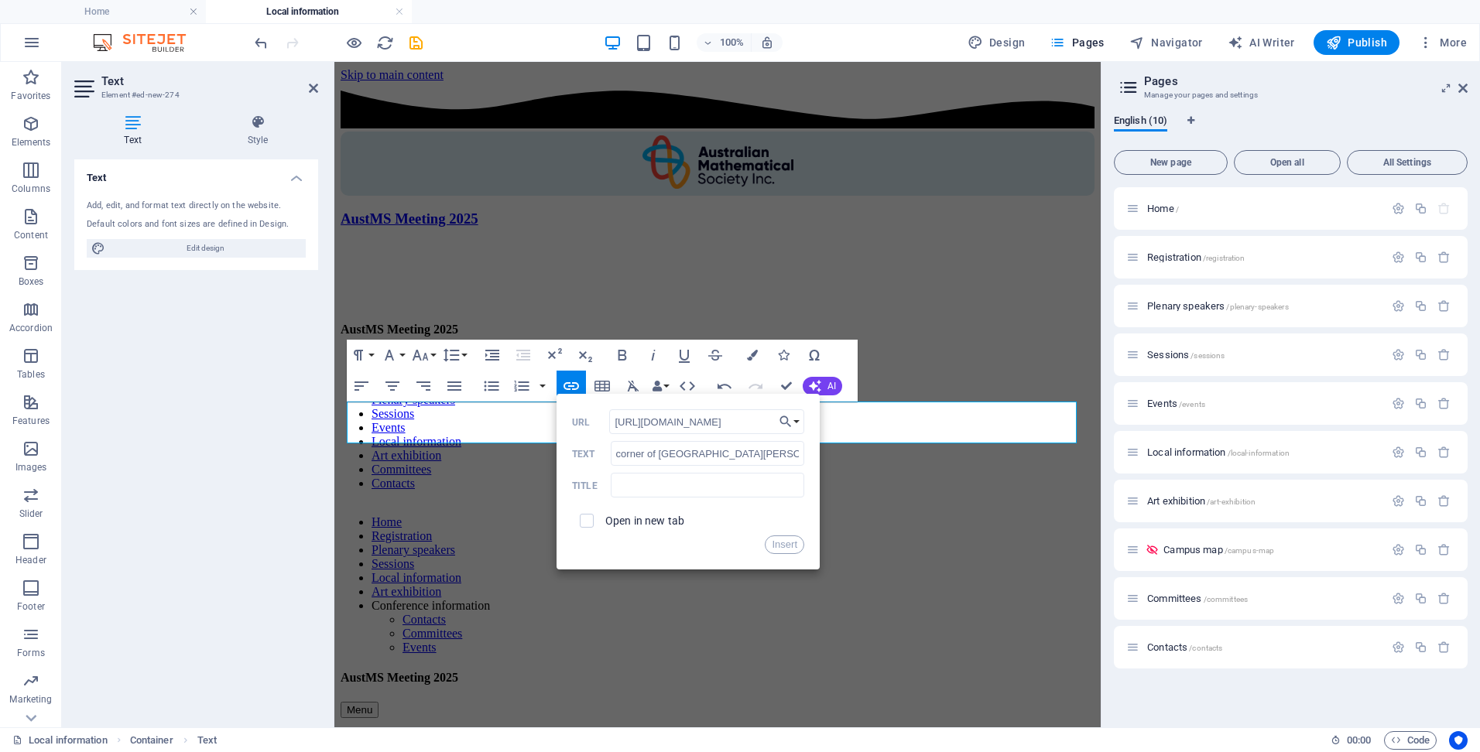
scroll to position [0, 0]
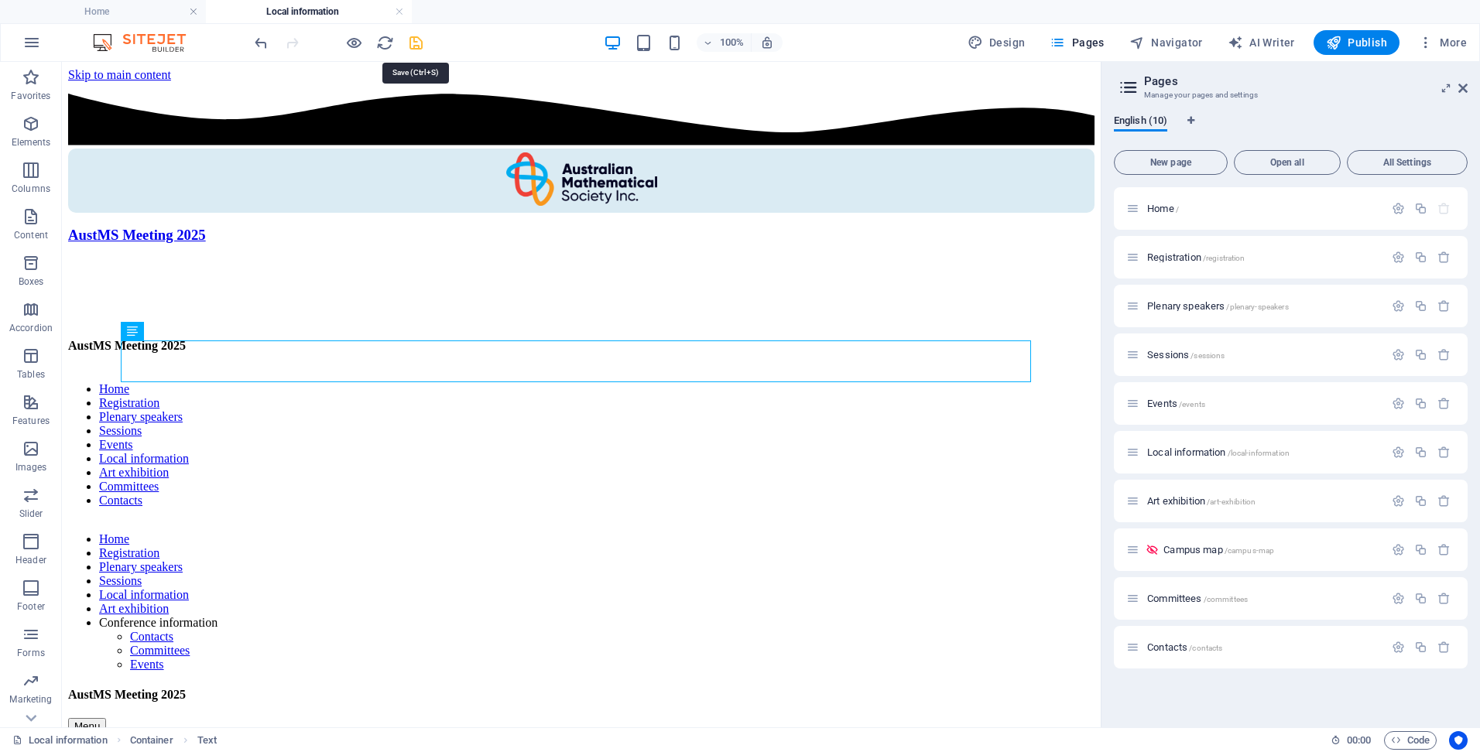
click at [415, 45] on icon "save" at bounding box center [416, 43] width 18 height 18
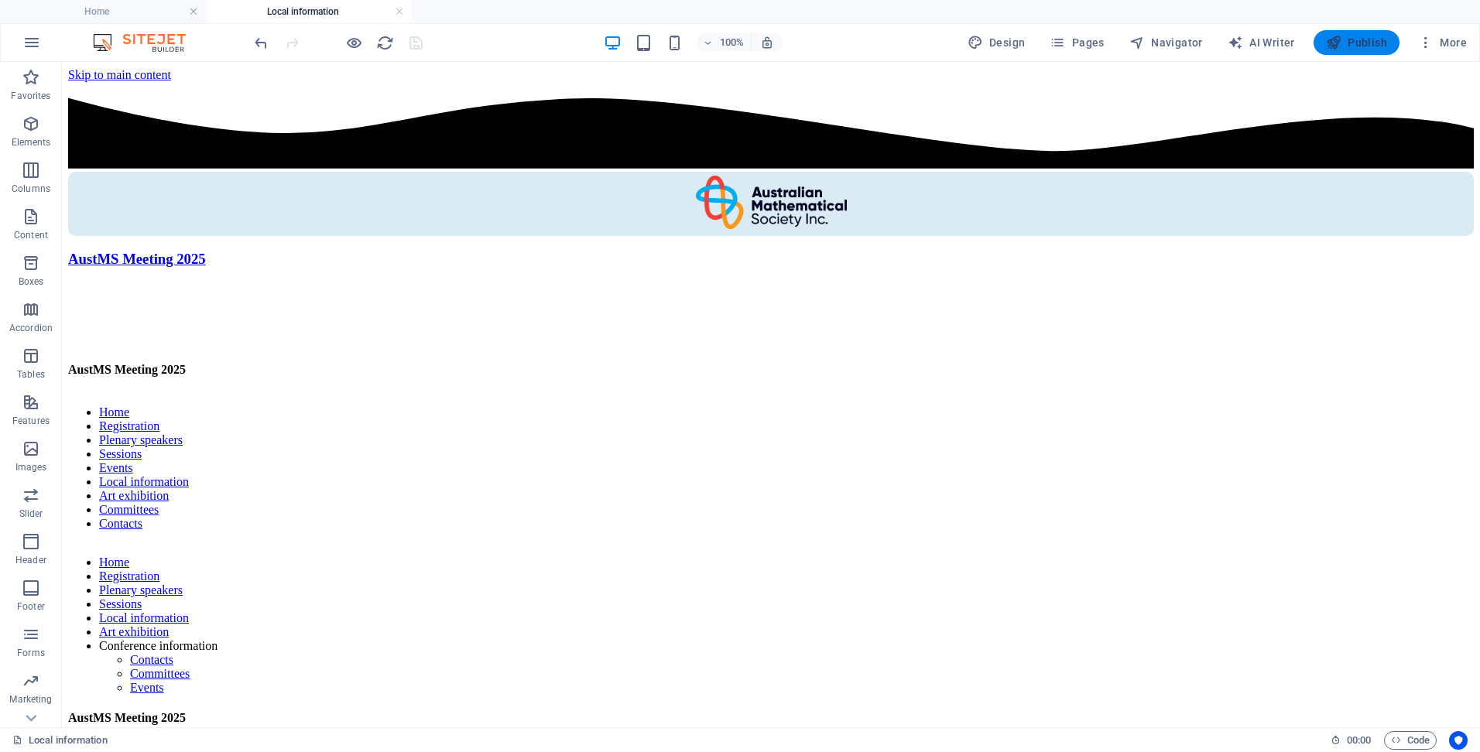
click at [1350, 41] on span "Publish" at bounding box center [1356, 42] width 61 height 15
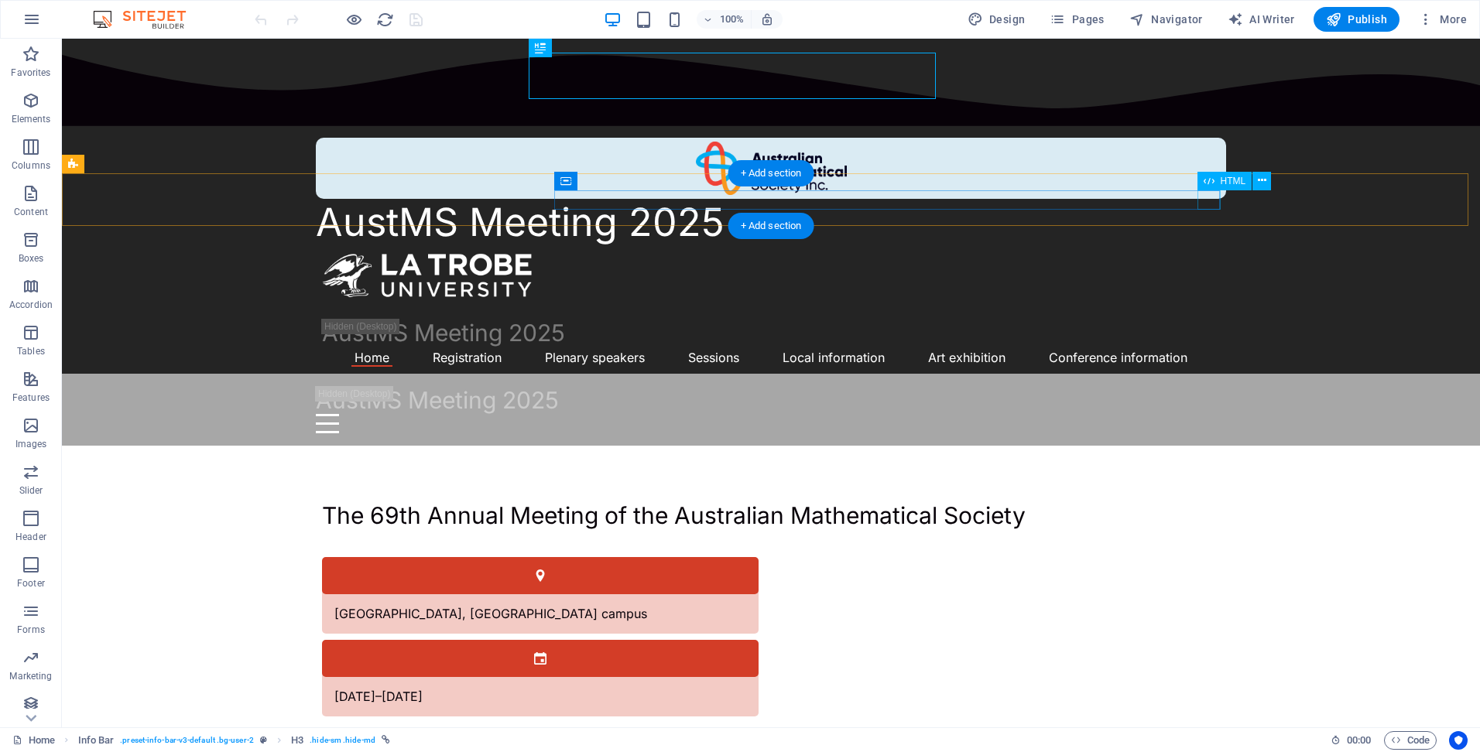
click at [1207, 414] on div "Menu" at bounding box center [771, 423] width 910 height 19
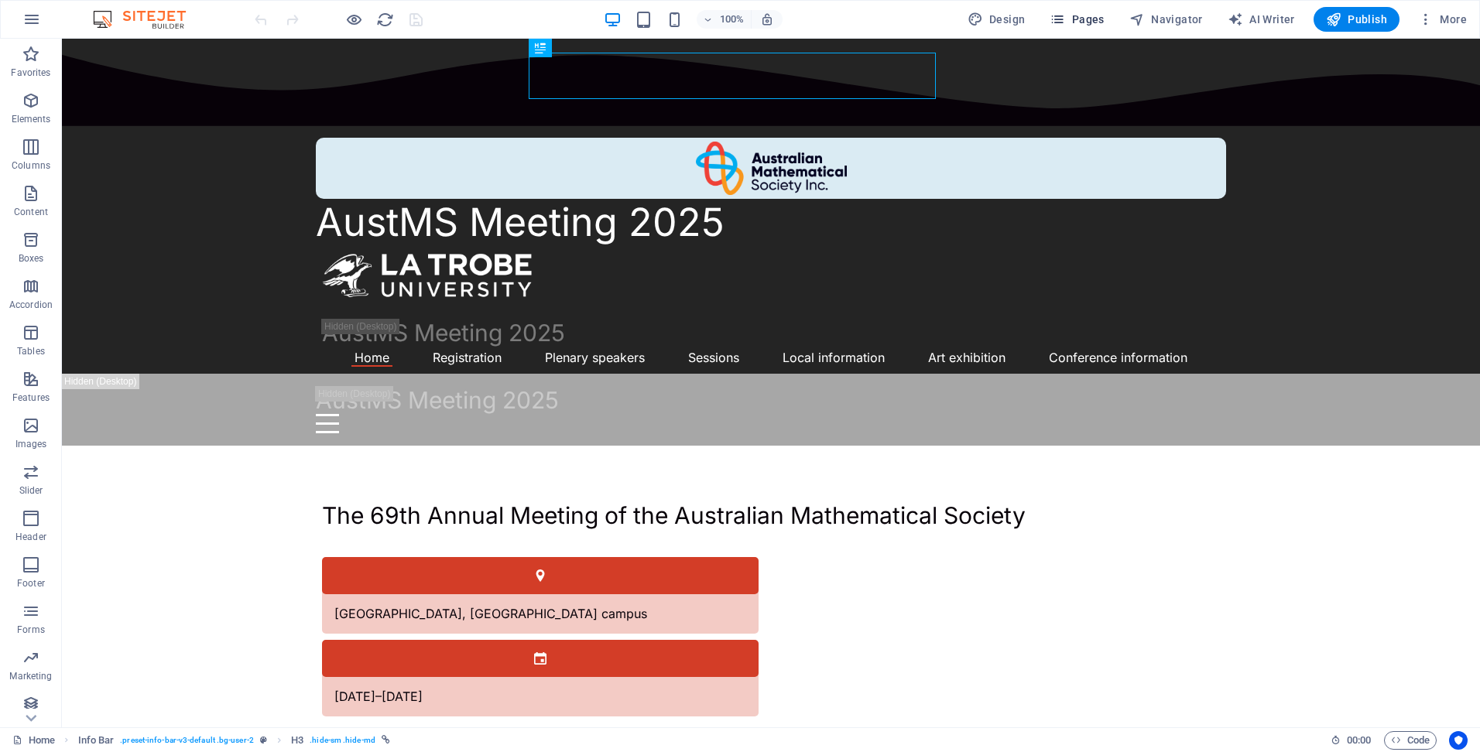
click at [1089, 19] on span "Pages" at bounding box center [1077, 19] width 54 height 15
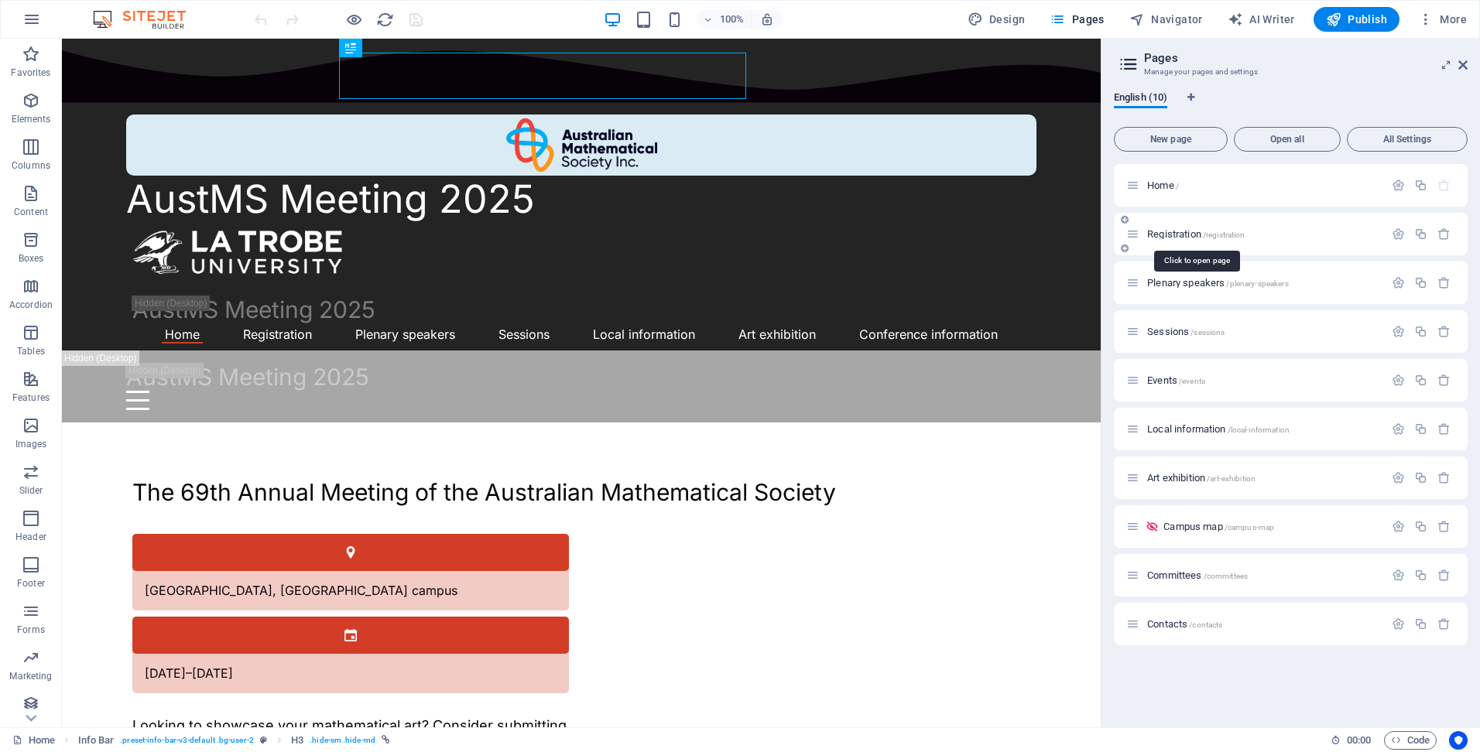
click at [1181, 230] on span "Registration /registration" at bounding box center [1196, 234] width 98 height 12
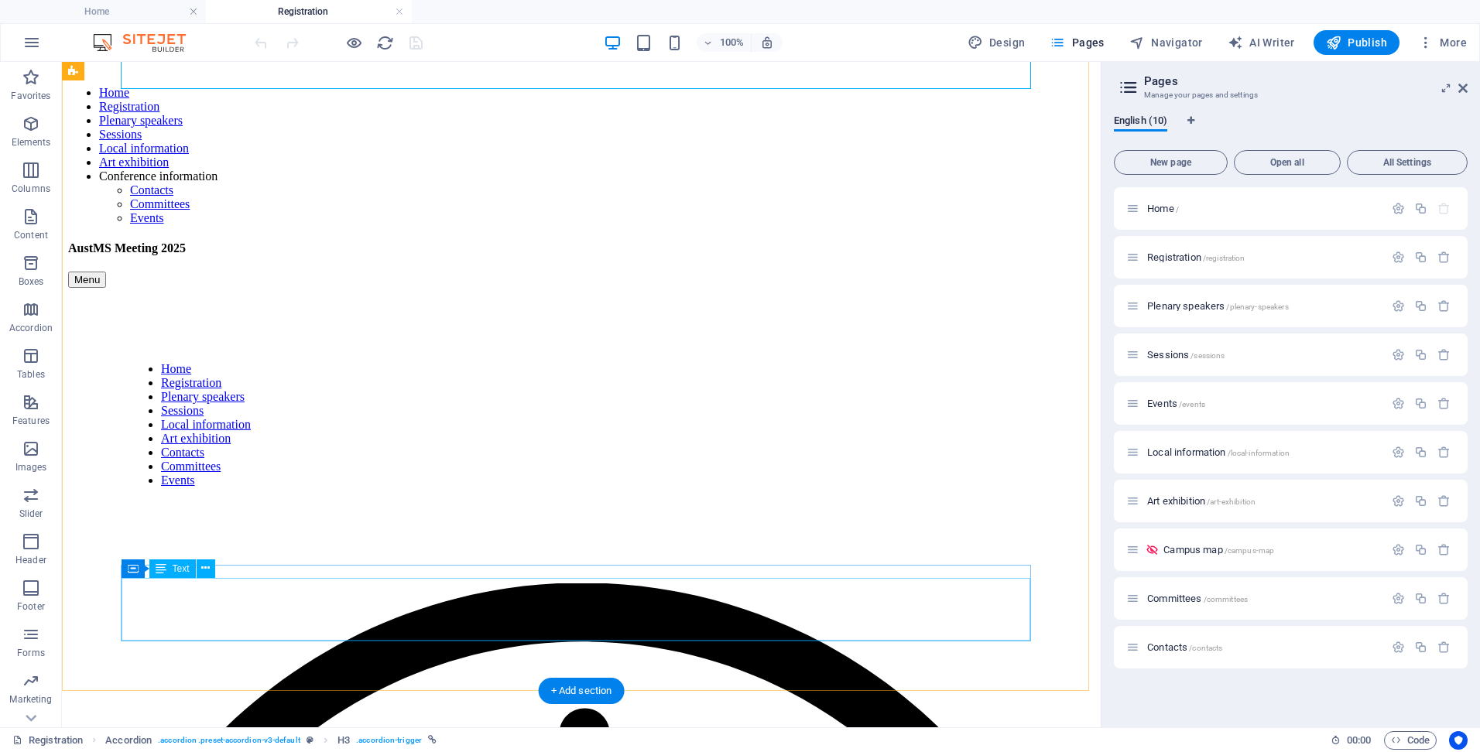
scroll to position [449, 0]
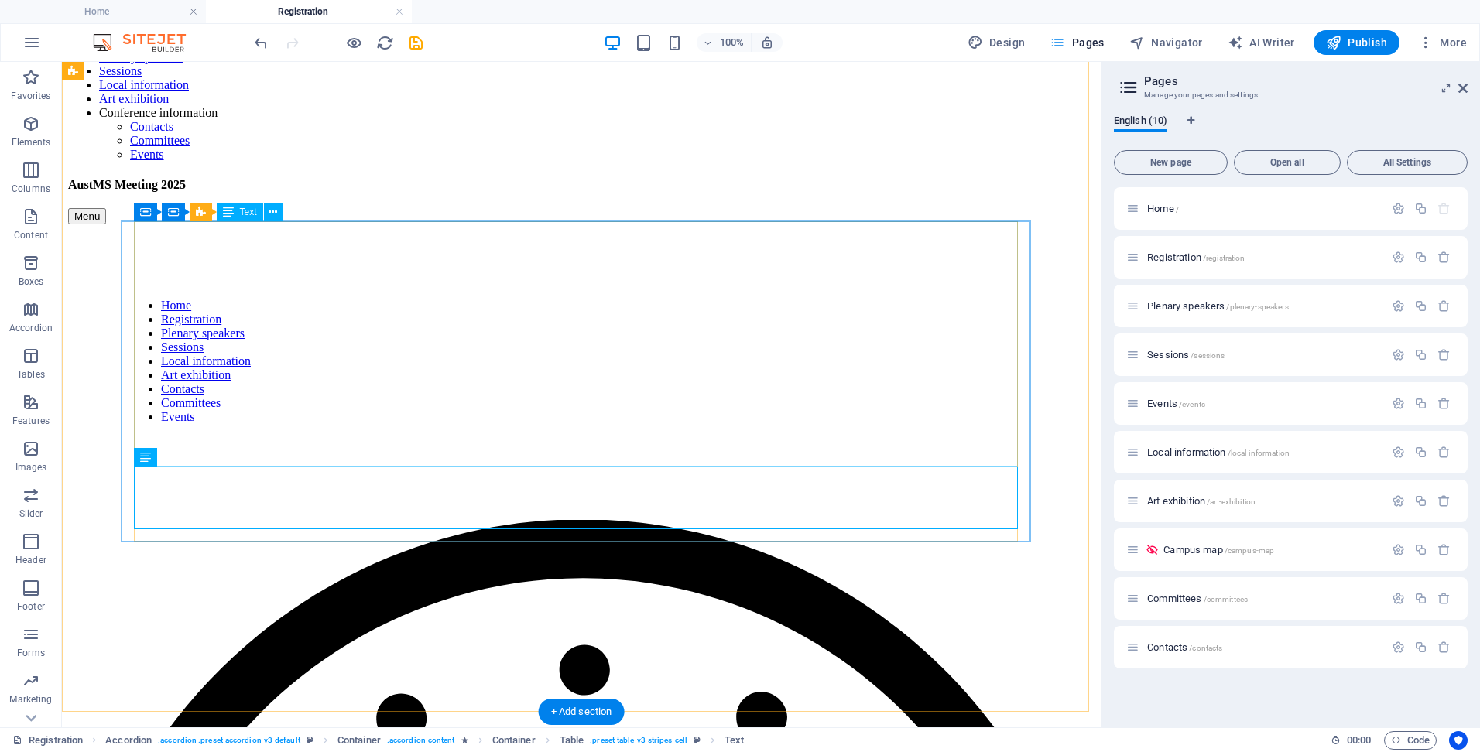
scroll to position [428, 0]
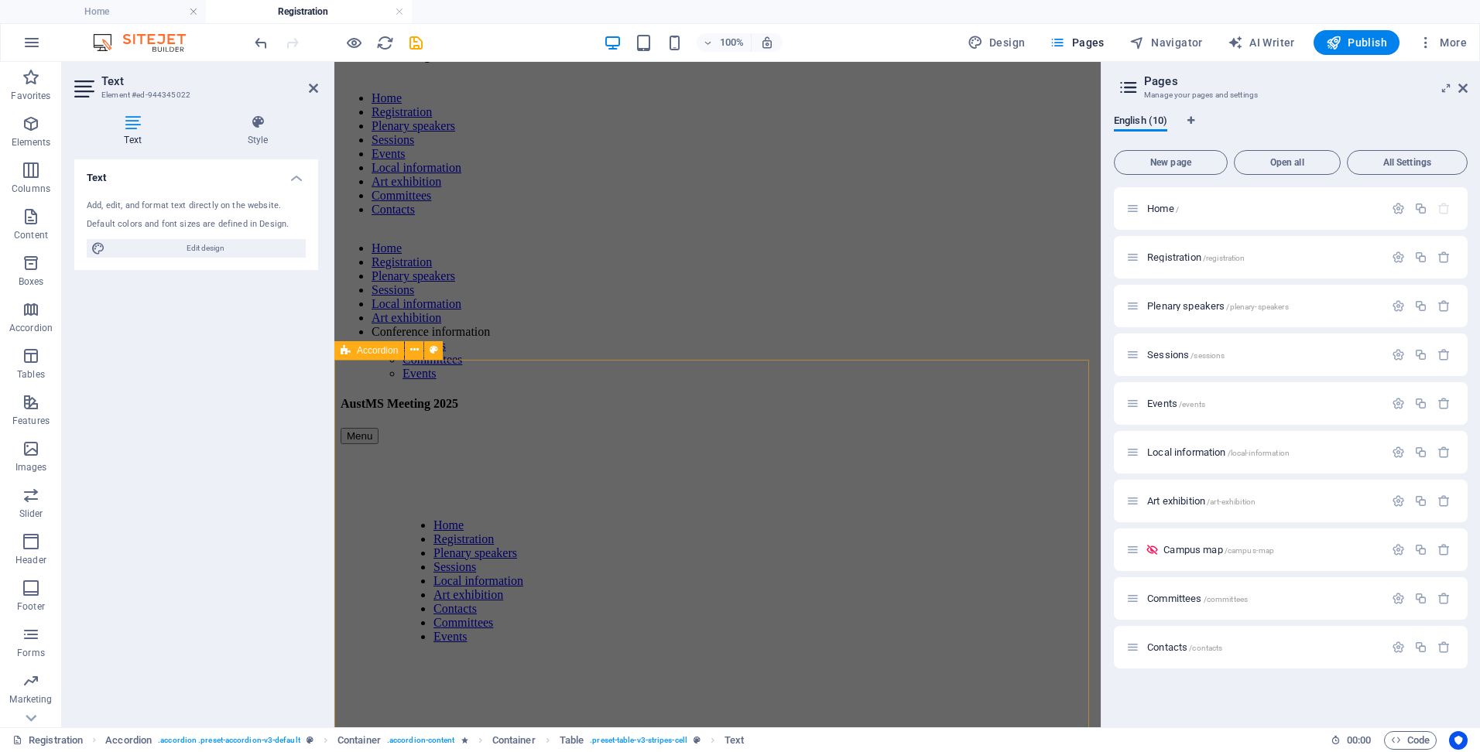
scroll to position [387, 0]
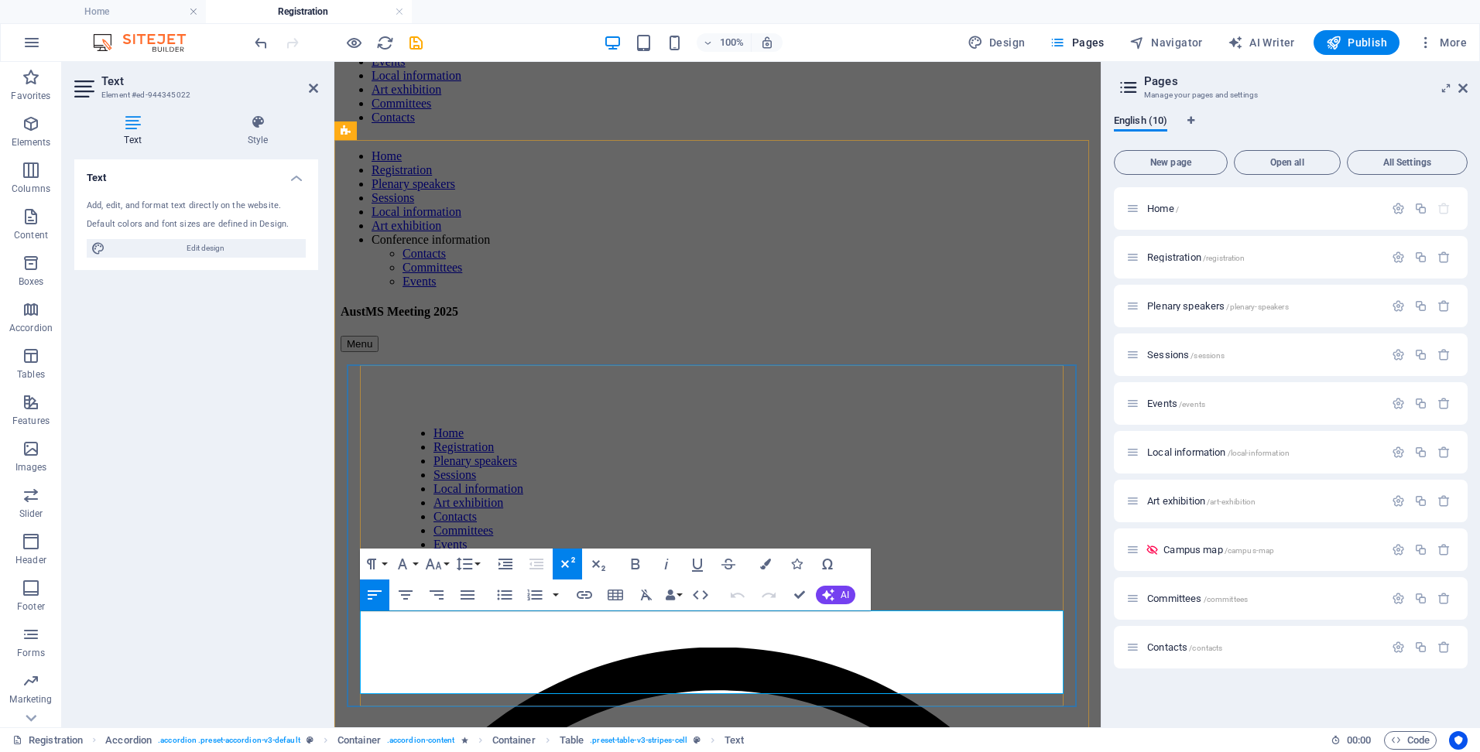
click at [420, 39] on icon "save" at bounding box center [416, 43] width 18 height 18
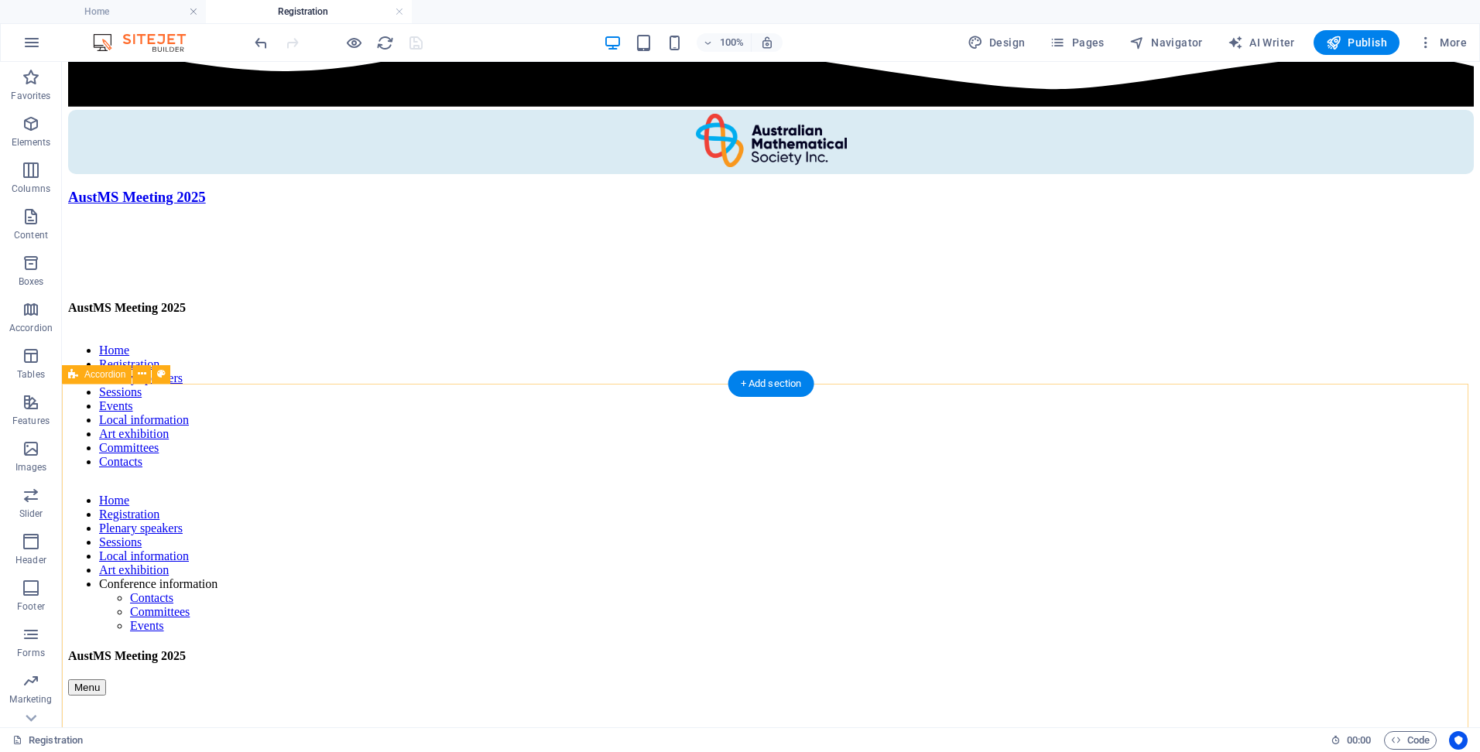
scroll to position [0, 0]
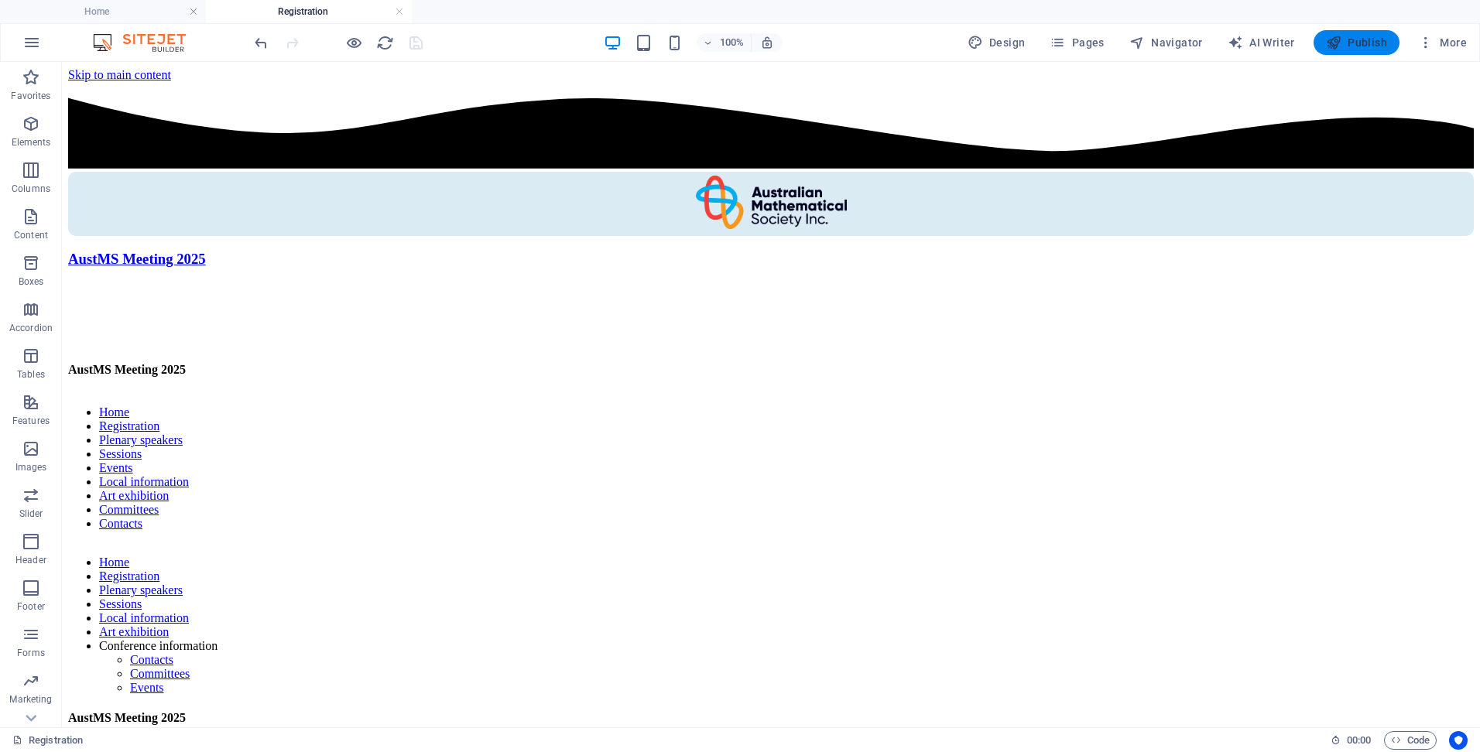
click at [1369, 38] on span "Publish" at bounding box center [1356, 42] width 61 height 15
